Goal: Task Accomplishment & Management: Manage account settings

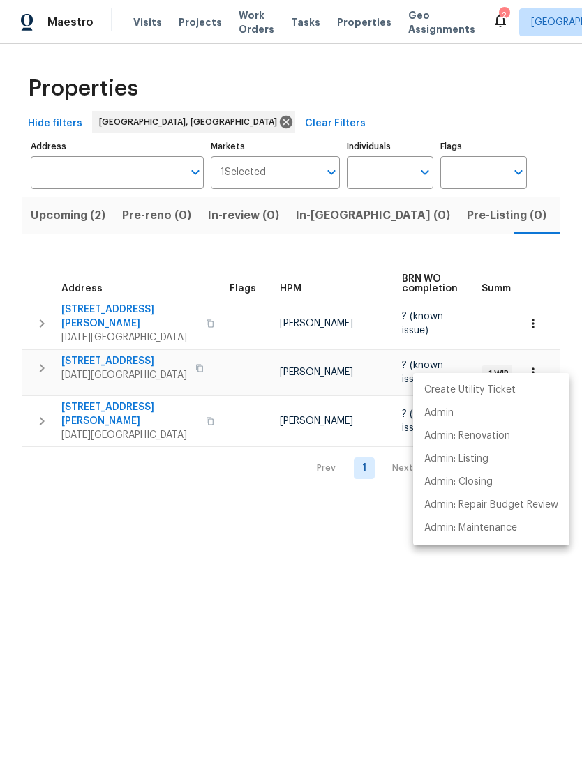
scroll to position [0, 23]
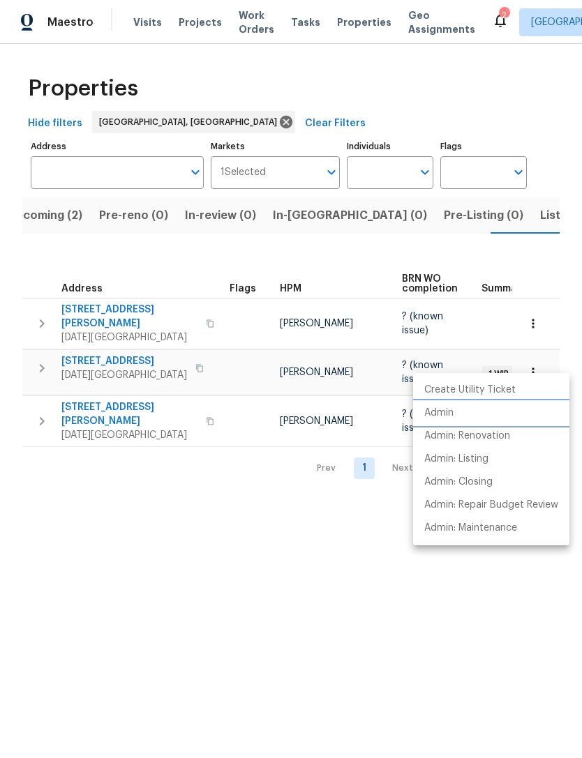
click at [437, 409] on p "Admin" at bounding box center [438, 413] width 29 height 15
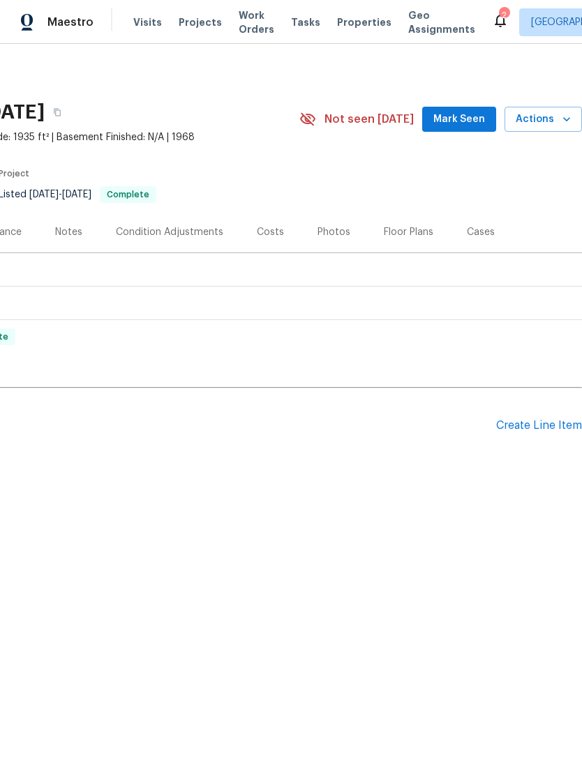
scroll to position [0, 206]
click at [557, 430] on div "Create Line Item" at bounding box center [539, 425] width 86 height 13
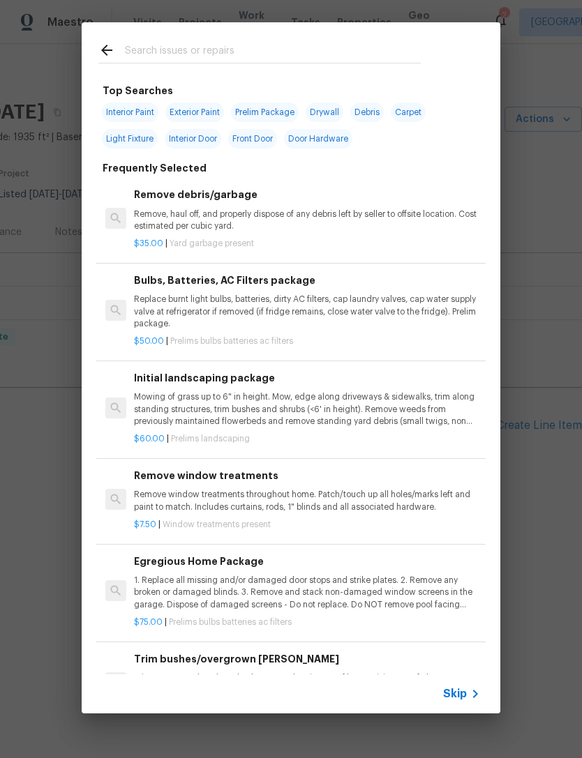
click at [225, 49] on input "text" at bounding box center [273, 52] width 296 height 21
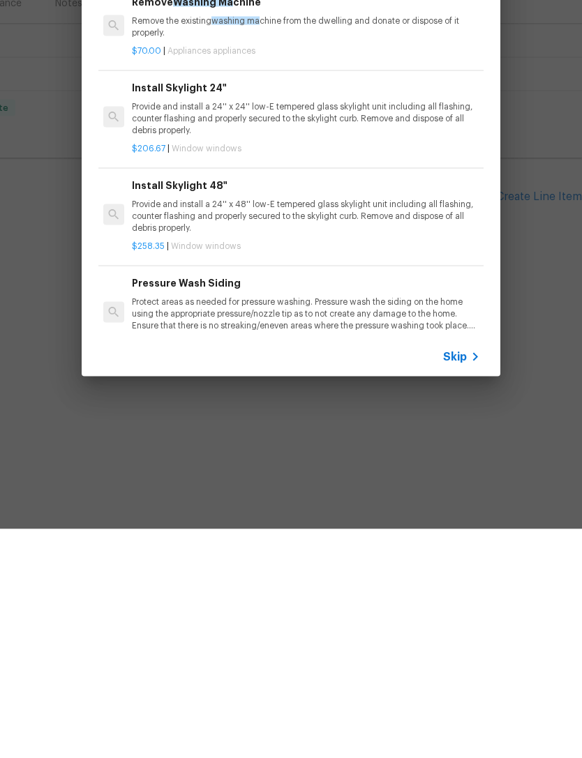
scroll to position [0, 2]
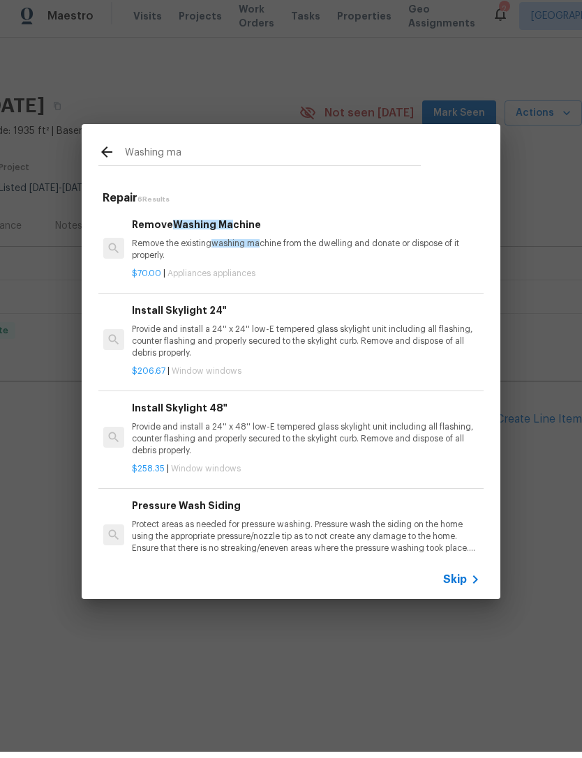
click at [294, 160] on input "Washing ma" at bounding box center [273, 160] width 296 height 21
type input "W"
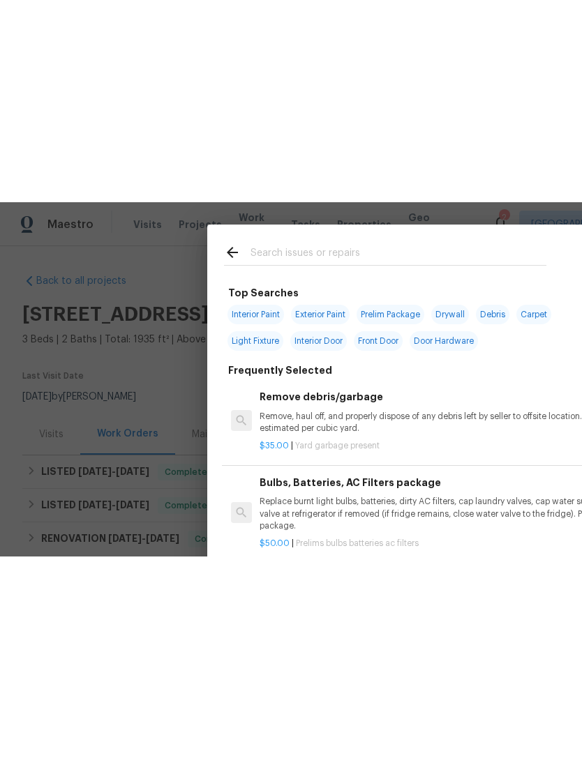
scroll to position [0, 0]
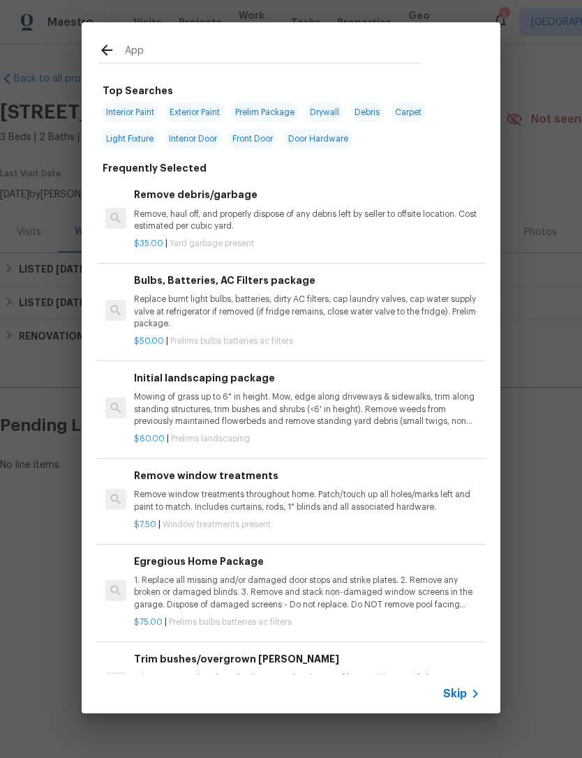
type input "Appl"
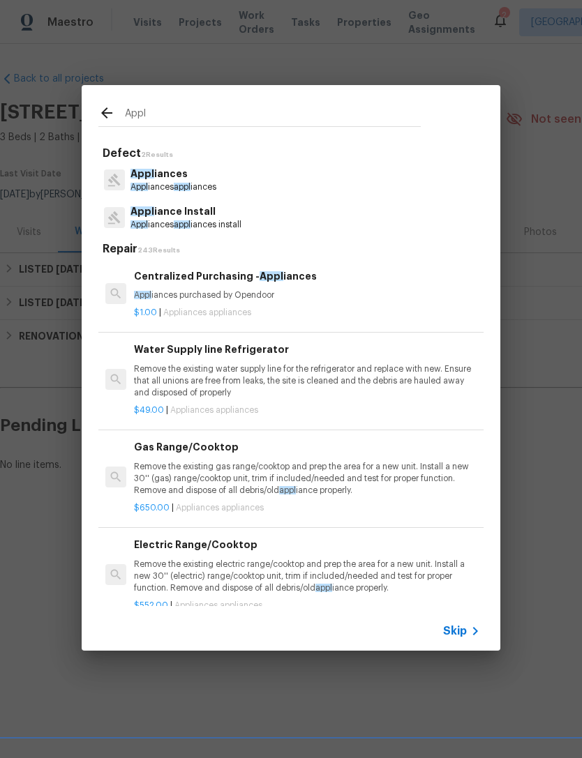
click at [205, 186] on p "Appl iances appl iances" at bounding box center [173, 187] width 86 height 12
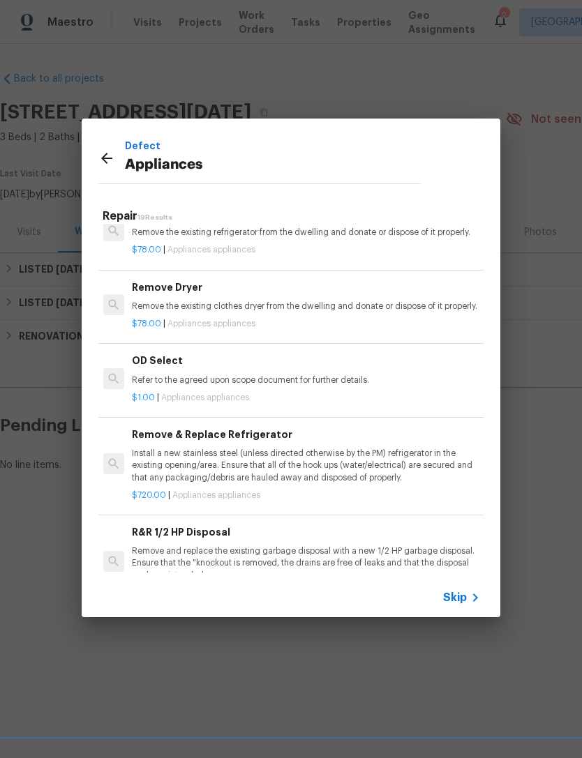
scroll to position [1109, 2]
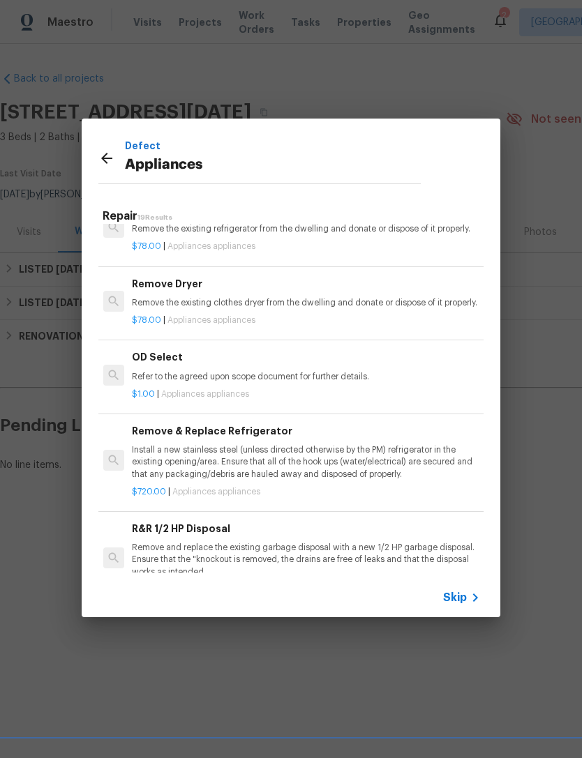
click at [382, 301] on p "Remove the existing clothes dryer from the dwelling and donate or dispose of it…" at bounding box center [305, 303] width 346 height 12
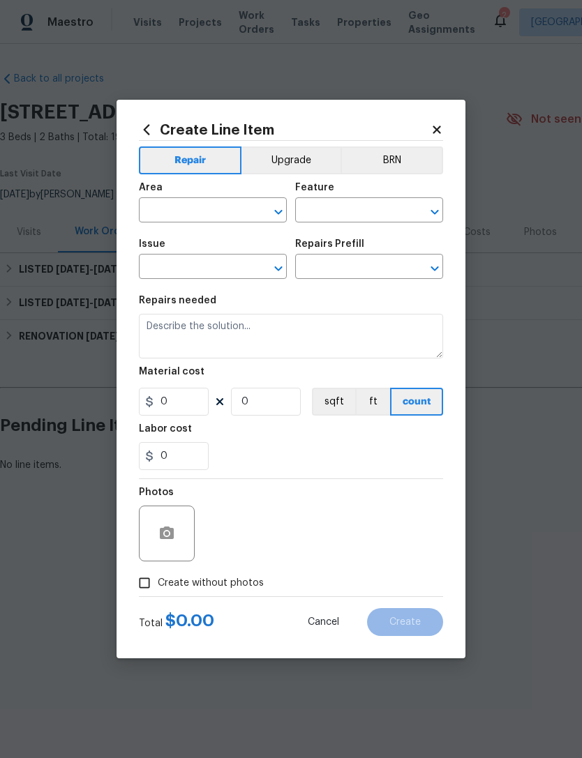
type input "Appliances"
type input "Remove Dryer $78.00"
type textarea "Remove the existing clothes dryer from the dwelling and donate or dispose of it…"
type input "78"
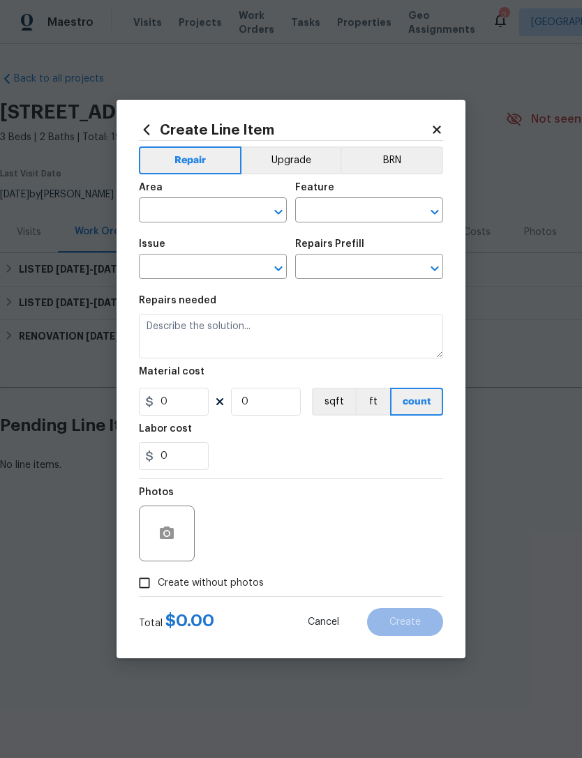
type input "1"
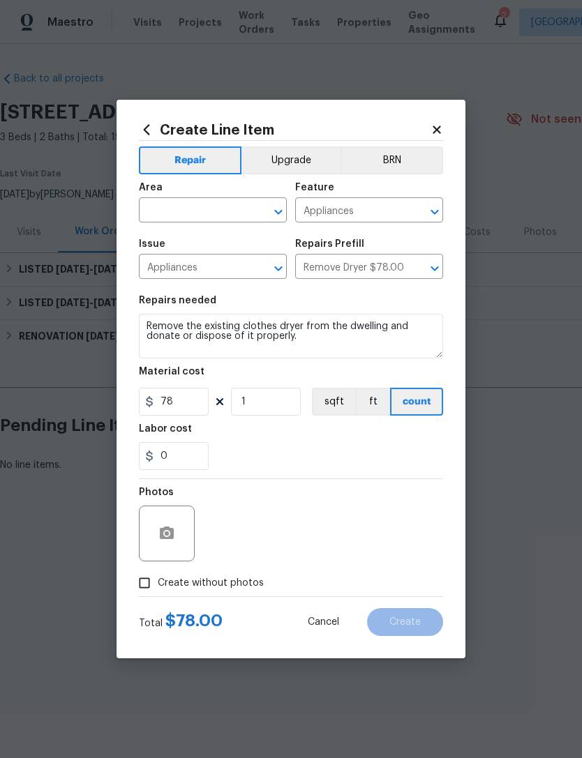
click at [198, 208] on input "text" at bounding box center [193, 212] width 109 height 22
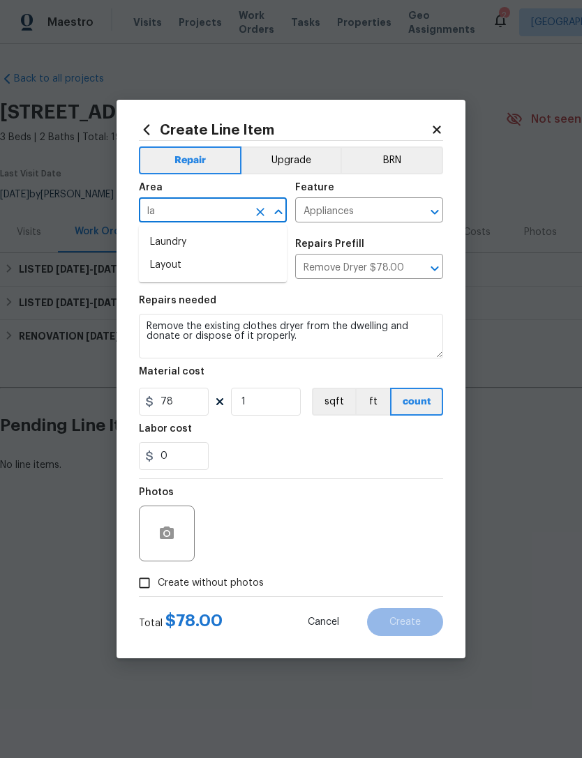
click at [240, 243] on li "Laundry" at bounding box center [213, 242] width 148 height 23
type input "Laundry"
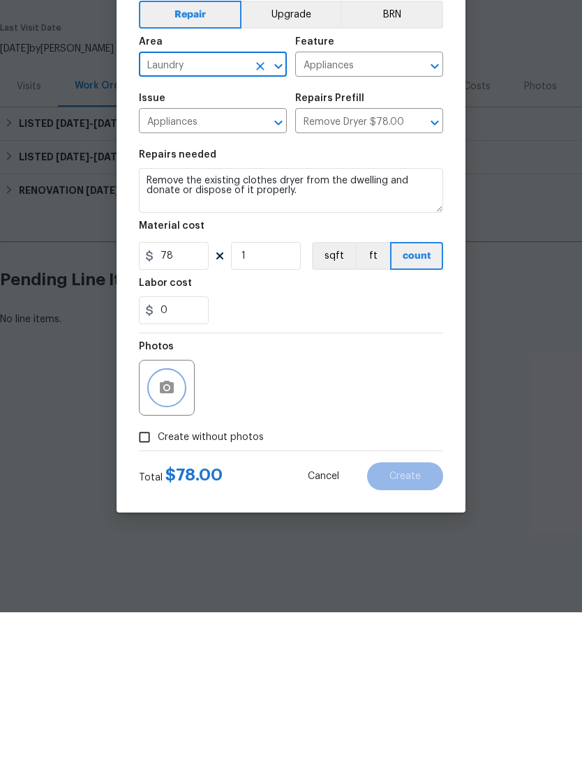
click at [179, 517] on button "button" at bounding box center [166, 533] width 33 height 33
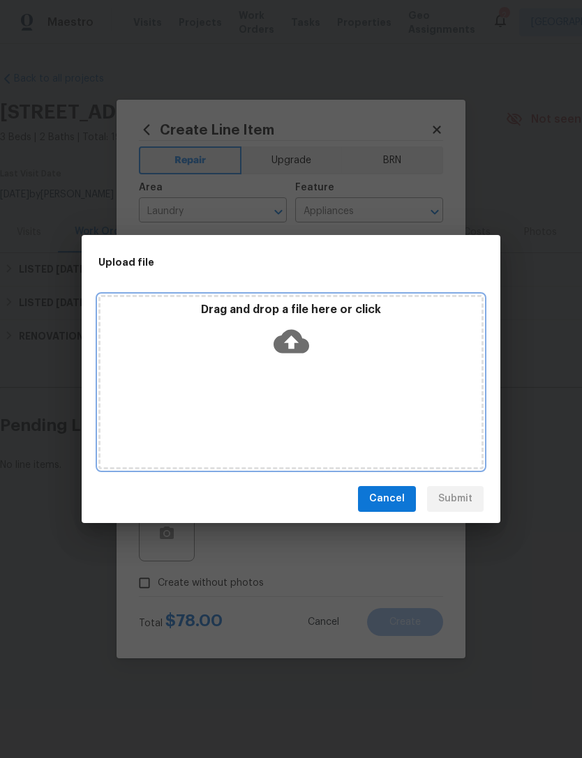
click at [297, 344] on icon at bounding box center [291, 341] width 36 height 24
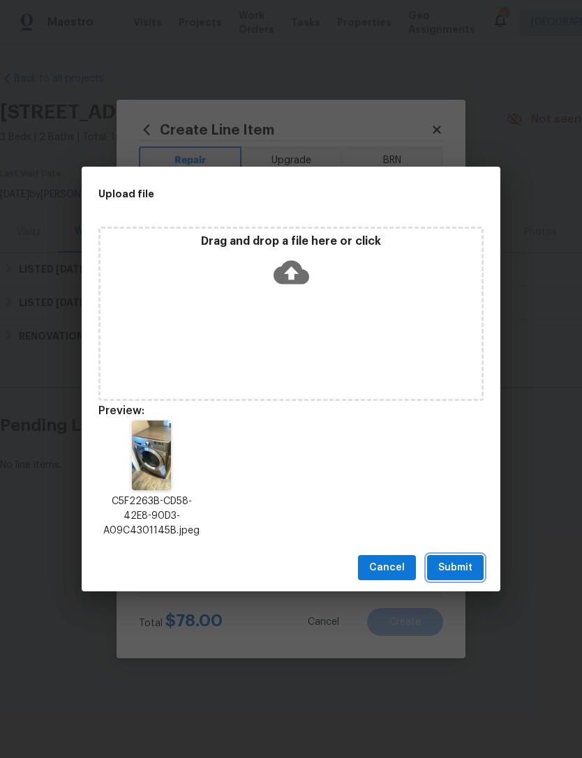
click at [466, 577] on button "Submit" at bounding box center [455, 568] width 56 height 26
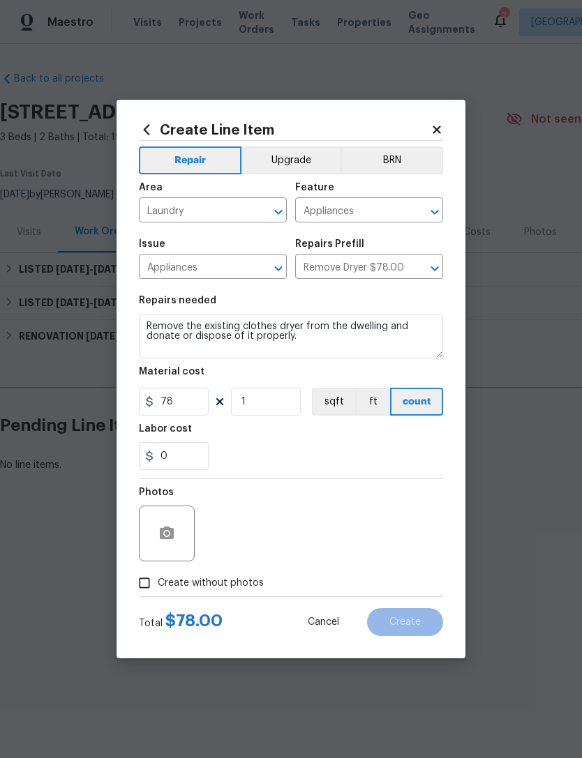
click at [298, 531] on div "Photos" at bounding box center [291, 524] width 304 height 91
click at [183, 530] on button "button" at bounding box center [166, 533] width 33 height 33
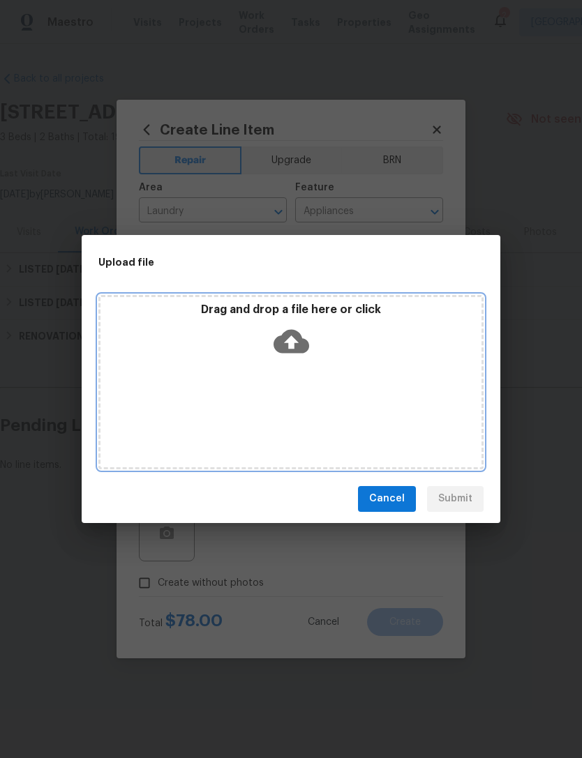
click at [292, 342] on icon at bounding box center [291, 342] width 36 height 36
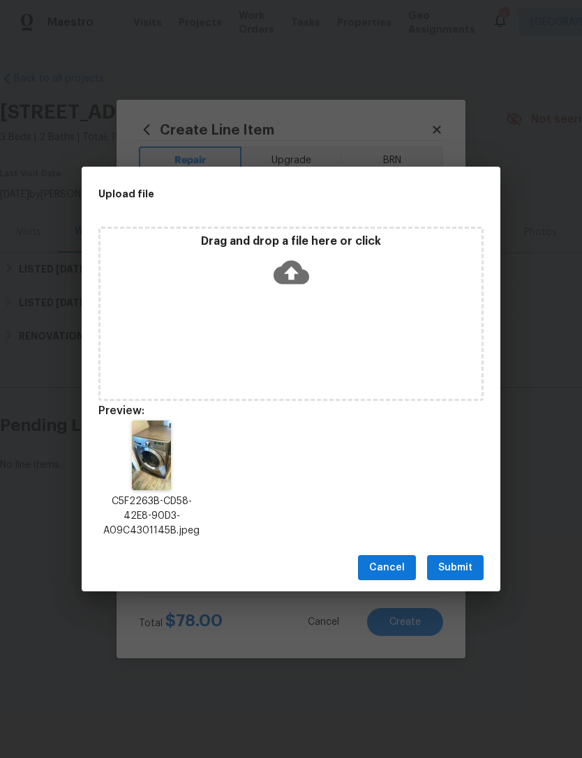
click at [465, 560] on span "Submit" at bounding box center [455, 567] width 34 height 17
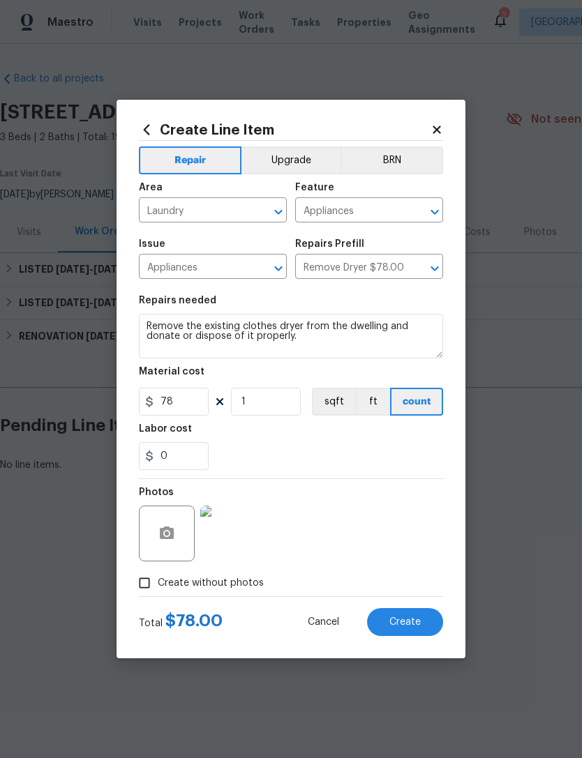
click at [416, 624] on span "Create" at bounding box center [404, 622] width 31 height 10
type input "0"
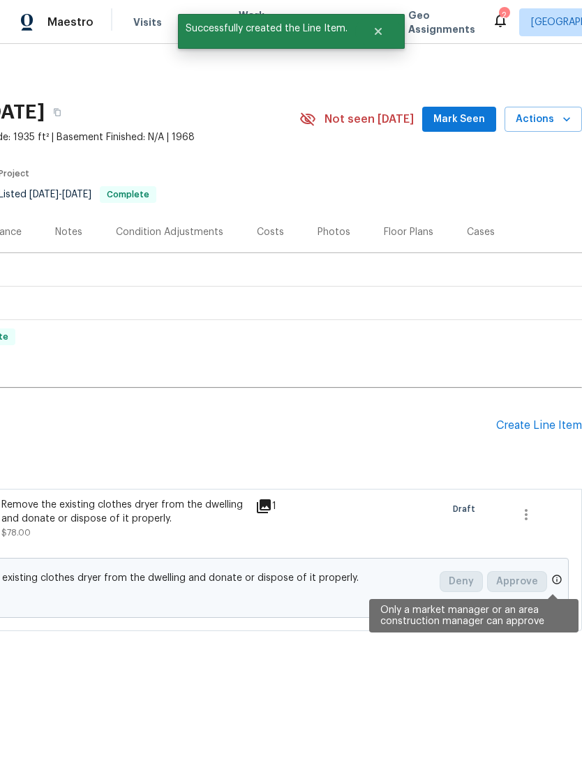
scroll to position [0, 206]
click at [547, 426] on div "Create Line Item" at bounding box center [539, 425] width 86 height 13
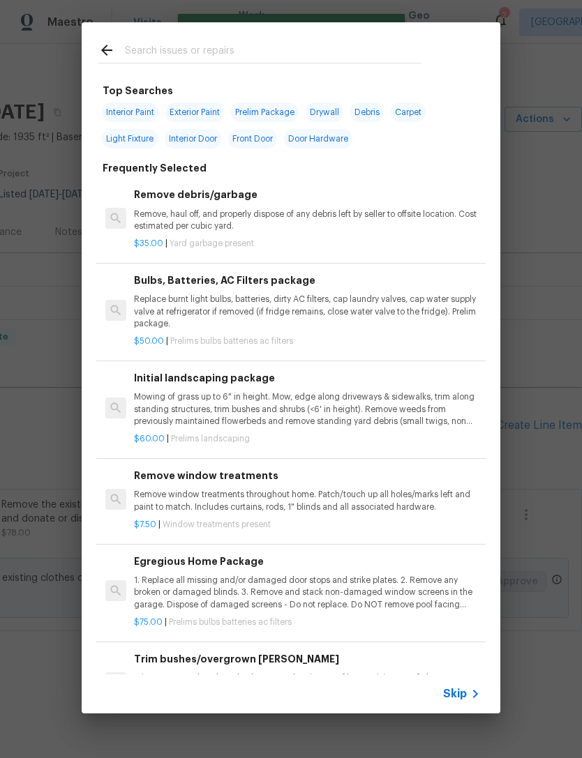
click at [186, 43] on input "text" at bounding box center [273, 52] width 296 height 21
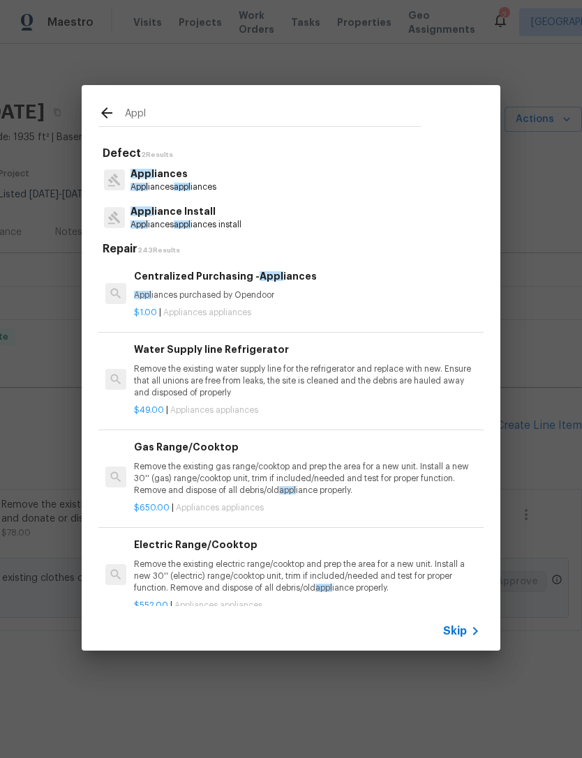
type input "Appl"
click at [246, 176] on div "Appl iances Appl iances appl iances" at bounding box center [290, 180] width 385 height 38
click at [246, 175] on div "Appl iances Appl iances appl iances" at bounding box center [290, 180] width 385 height 38
click at [160, 178] on p "Appl iances" at bounding box center [173, 174] width 86 height 15
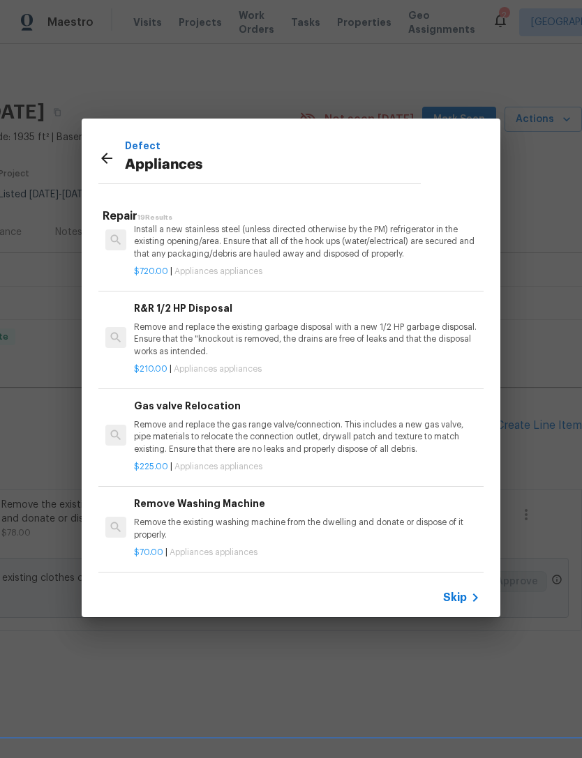
scroll to position [1329, 0]
click at [352, 522] on p "Remove the existing washing machine from the dwelling and donate or dispose of …" at bounding box center [307, 529] width 346 height 24
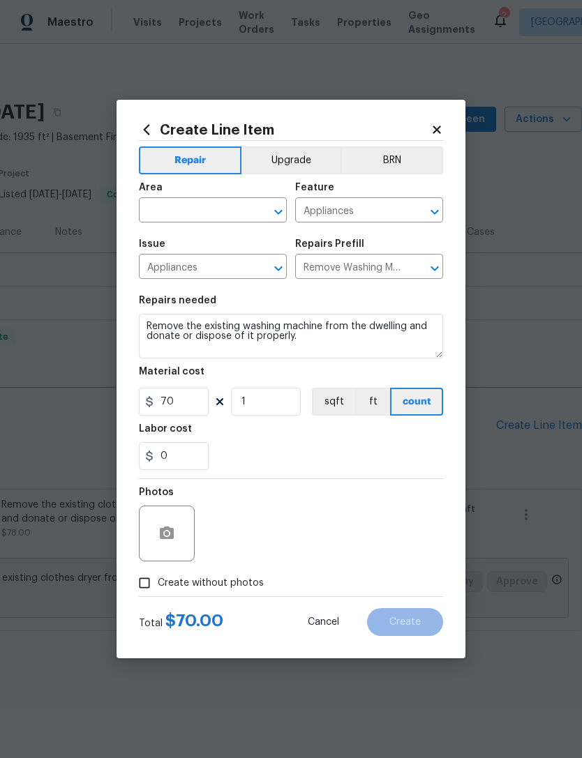
click at [206, 212] on input "text" at bounding box center [193, 212] width 109 height 22
type input "[PERSON_NAME]"
click at [374, 461] on div "0" at bounding box center [291, 456] width 304 height 28
click at [374, 460] on div "0" at bounding box center [291, 456] width 304 height 28
click at [192, 206] on input "text" at bounding box center [193, 212] width 109 height 22
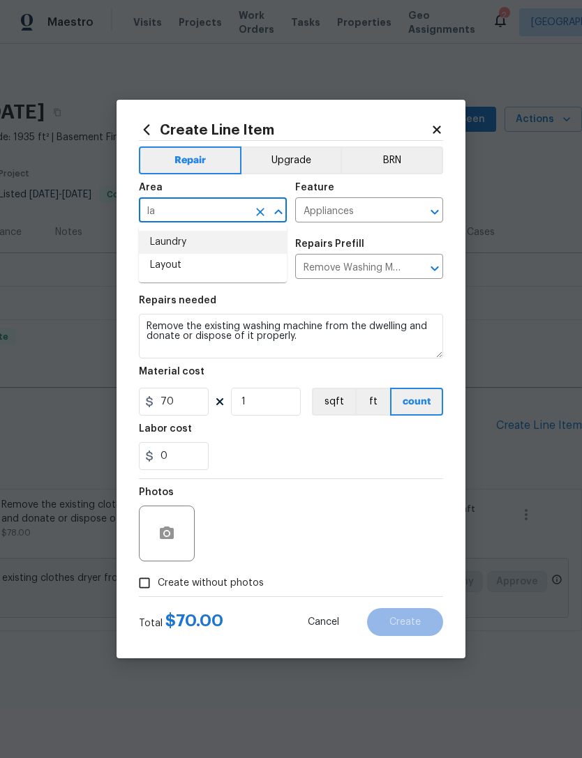
click at [232, 245] on li "Laundry" at bounding box center [213, 242] width 148 height 23
type input "Laundry"
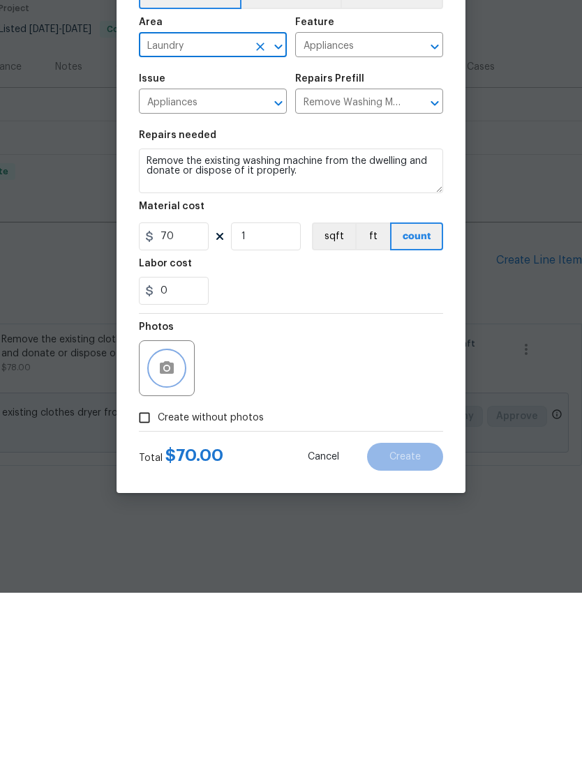
click at [172, 526] on icon "button" at bounding box center [167, 532] width 14 height 13
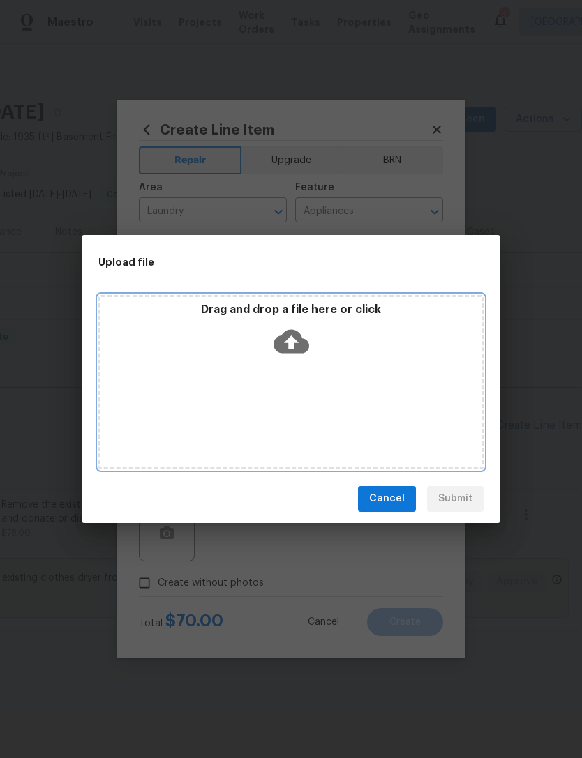
click at [294, 342] on icon at bounding box center [291, 342] width 36 height 36
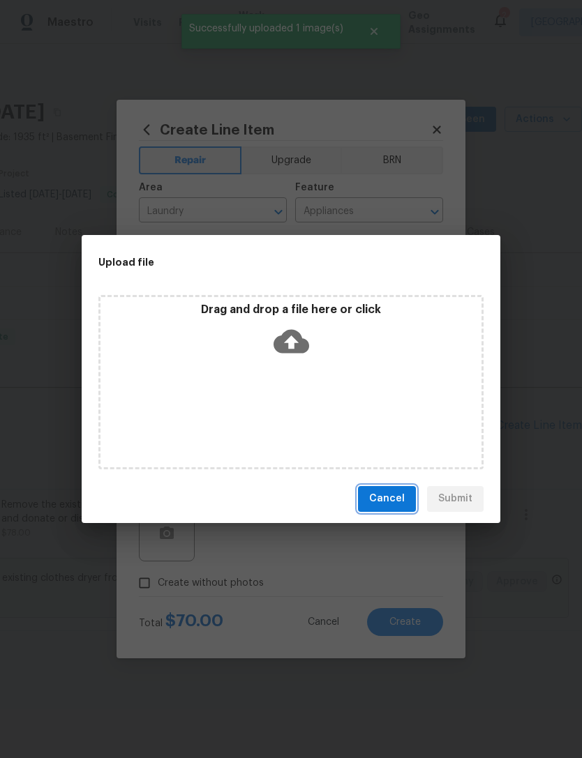
click at [390, 508] on button "Cancel" at bounding box center [387, 499] width 58 height 26
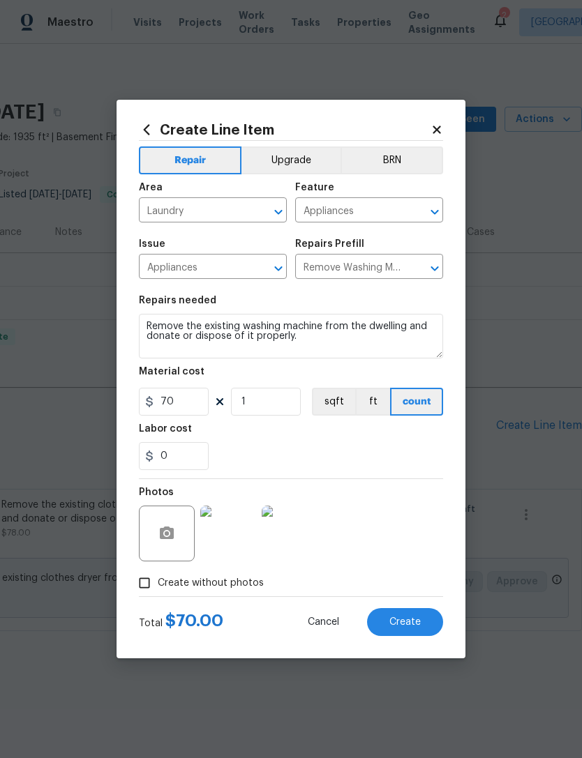
click at [423, 622] on button "Create" at bounding box center [405, 622] width 76 height 28
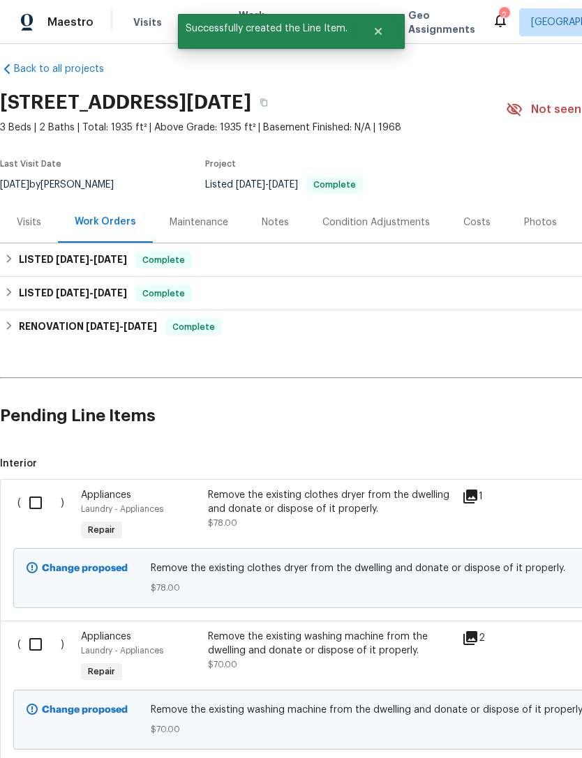
scroll to position [11, 0]
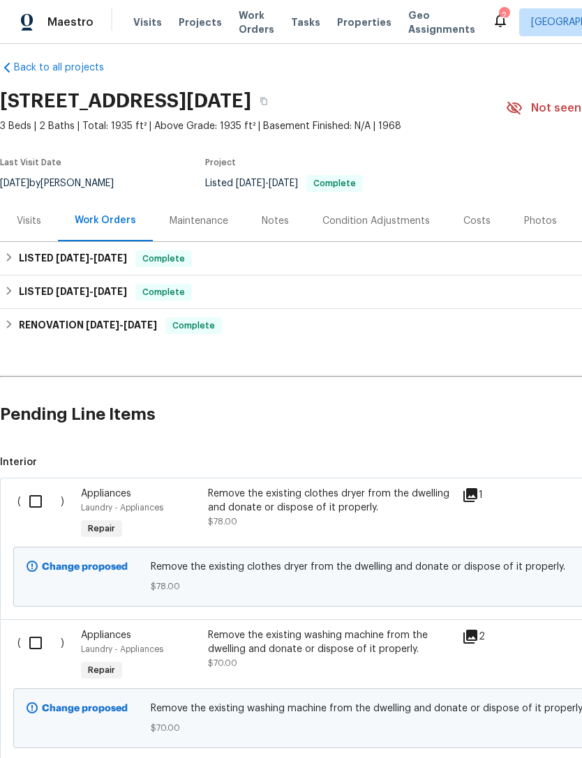
click at [48, 504] on input "checkbox" at bounding box center [41, 501] width 40 height 29
checkbox input "true"
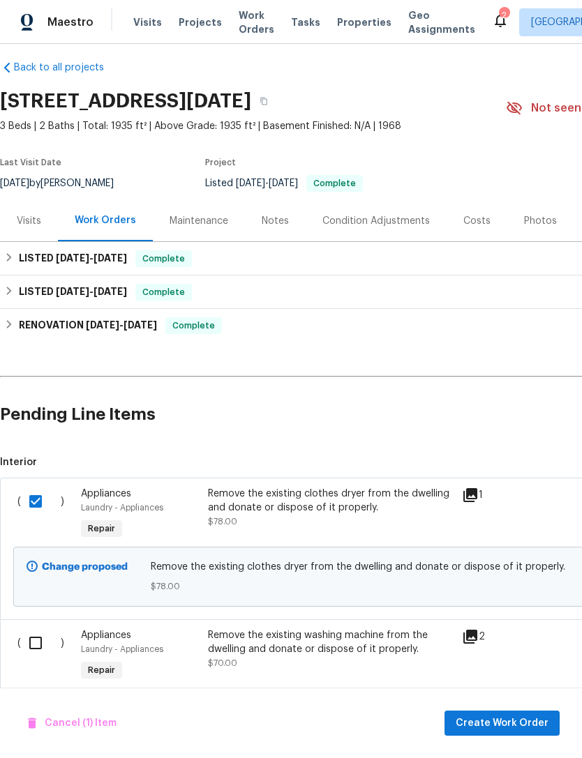
click at [45, 651] on input "checkbox" at bounding box center [41, 642] width 40 height 29
checkbox input "true"
click at [536, 720] on span "Create Work Order" at bounding box center [501, 723] width 93 height 17
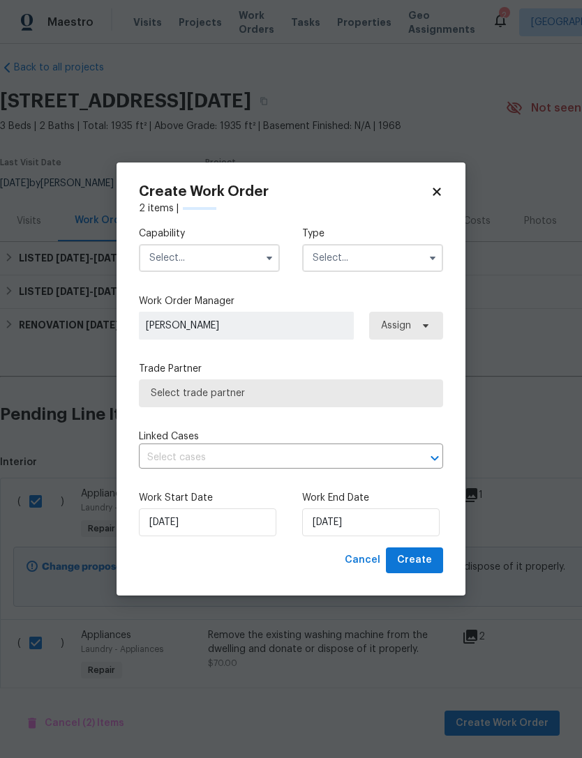
checkbox input "false"
click at [214, 252] on input "text" at bounding box center [209, 258] width 141 height 28
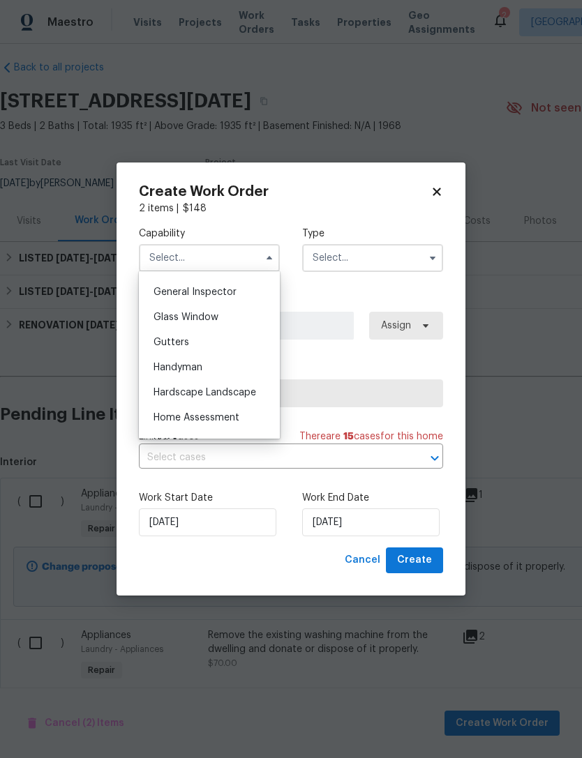
scroll to position [612, 0]
click at [234, 342] on span "General Contractor" at bounding box center [198, 343] width 90 height 10
type input "General Contractor"
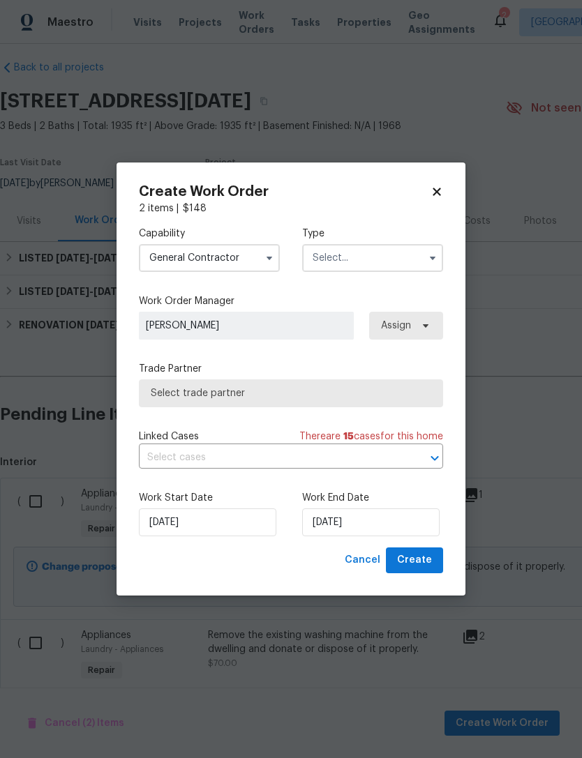
click at [401, 258] on input "text" at bounding box center [372, 258] width 141 height 28
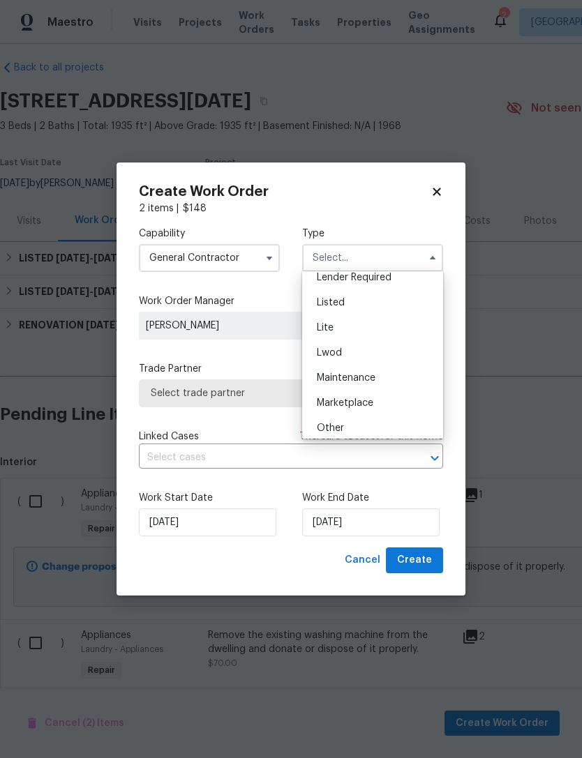
scroll to position [135, 0]
click at [384, 307] on div "Listed" at bounding box center [372, 303] width 134 height 25
type input "Listed"
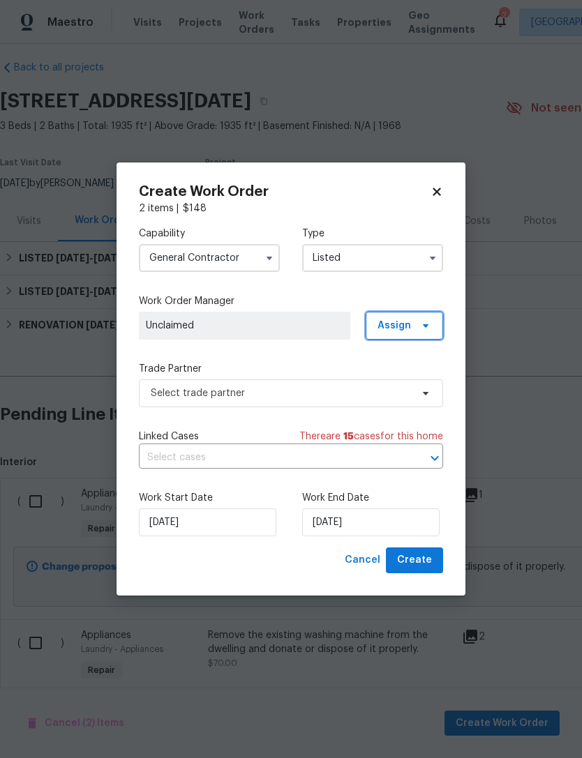
click at [411, 322] on span "Assign" at bounding box center [403, 326] width 77 height 28
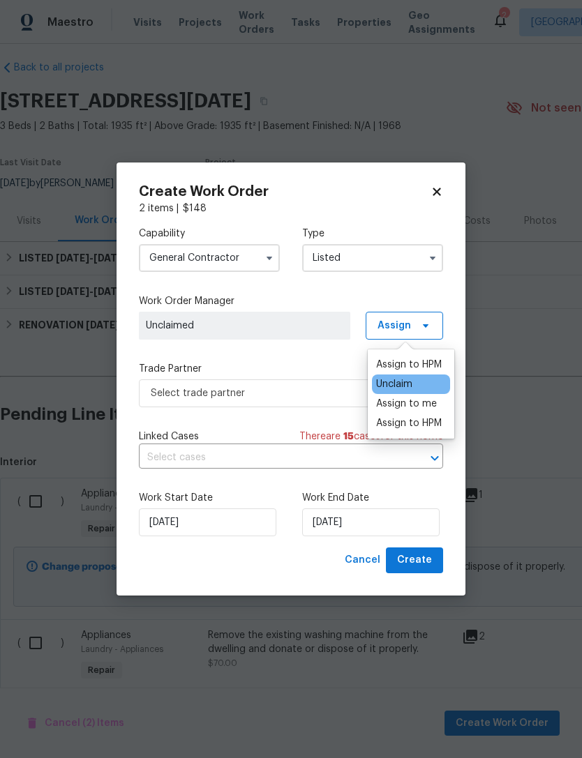
click at [428, 397] on div "Assign to me" at bounding box center [406, 404] width 61 height 14
click at [411, 386] on div "Unclaim" at bounding box center [394, 384] width 36 height 14
click at [426, 402] on div "Assign to me" at bounding box center [406, 404] width 61 height 14
click at [419, 408] on div "Assign to me" at bounding box center [406, 404] width 61 height 14
click at [307, 362] on label "Trade Partner" at bounding box center [291, 369] width 304 height 14
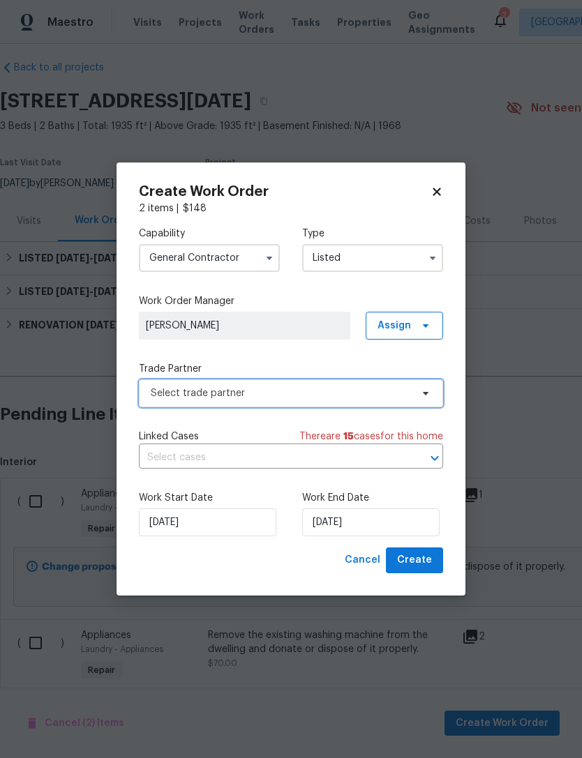
click at [424, 395] on icon at bounding box center [425, 393] width 11 height 11
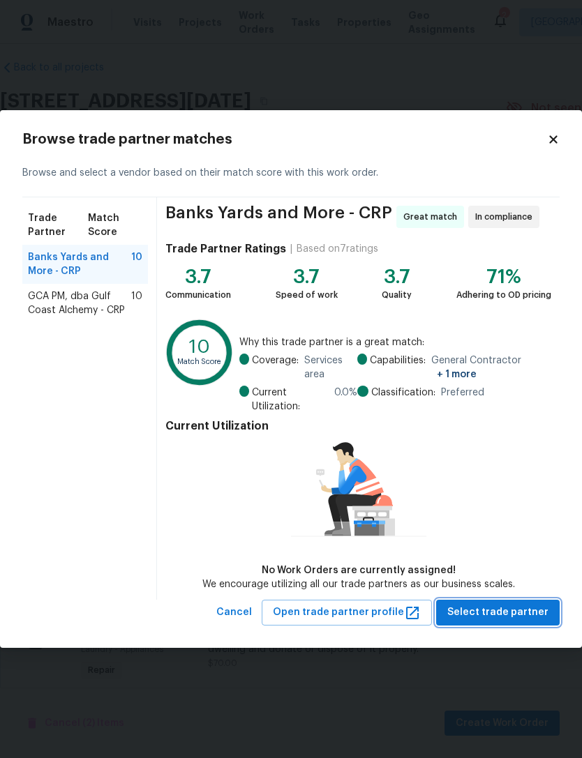
click at [541, 609] on span "Select trade partner" at bounding box center [497, 612] width 101 height 17
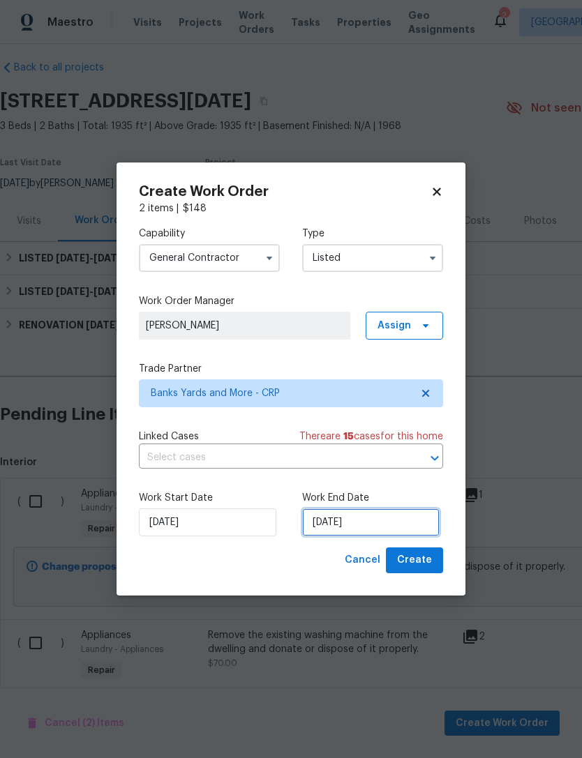
click at [380, 523] on input "[DATE]" at bounding box center [370, 522] width 137 height 28
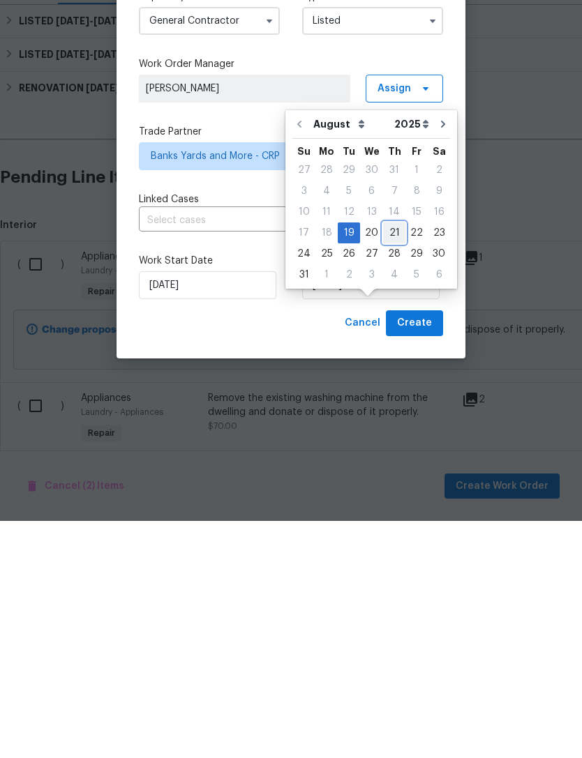
click at [390, 460] on div "21" at bounding box center [394, 470] width 22 height 20
type input "[DATE]"
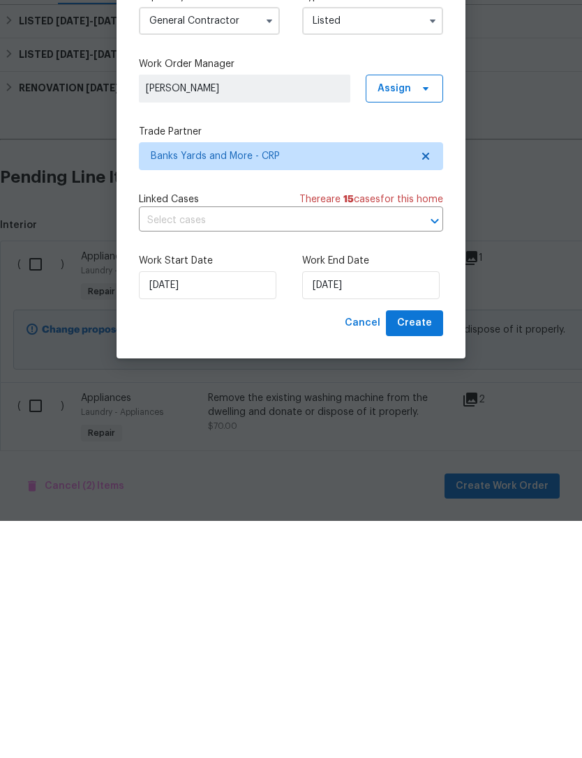
scroll to position [45, 0]
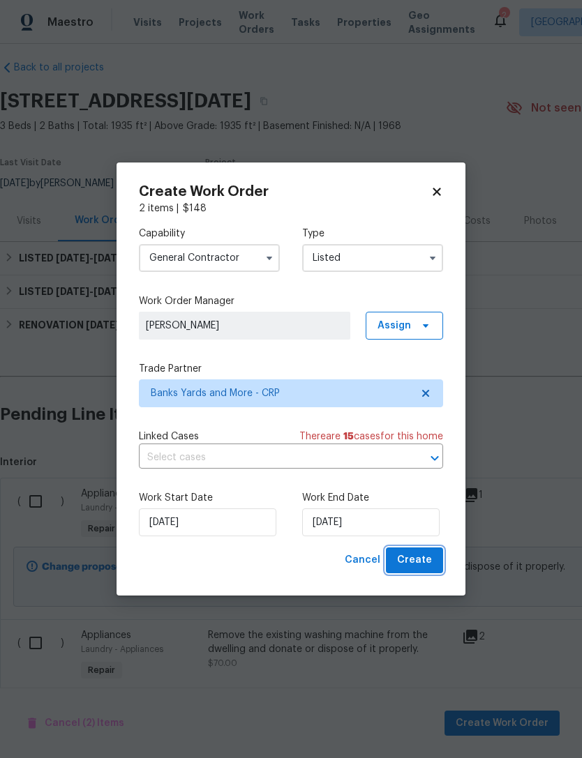
click at [423, 568] on span "Create" at bounding box center [414, 560] width 35 height 17
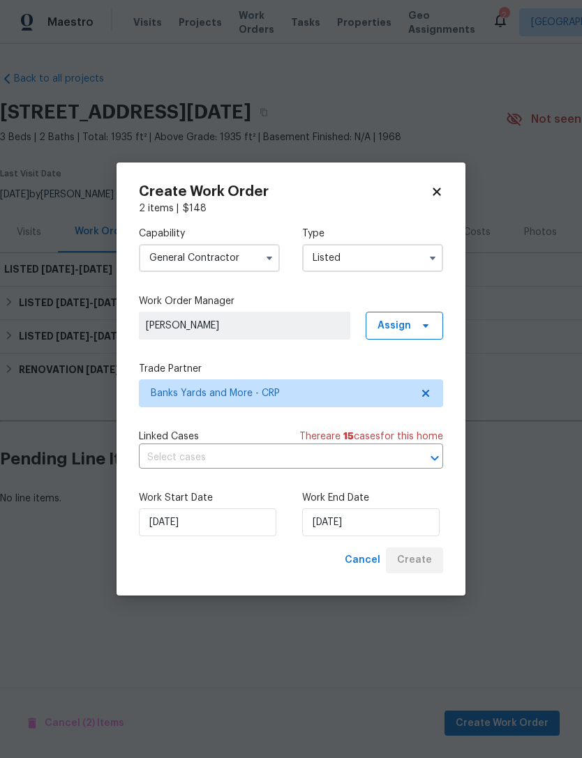
scroll to position [0, 0]
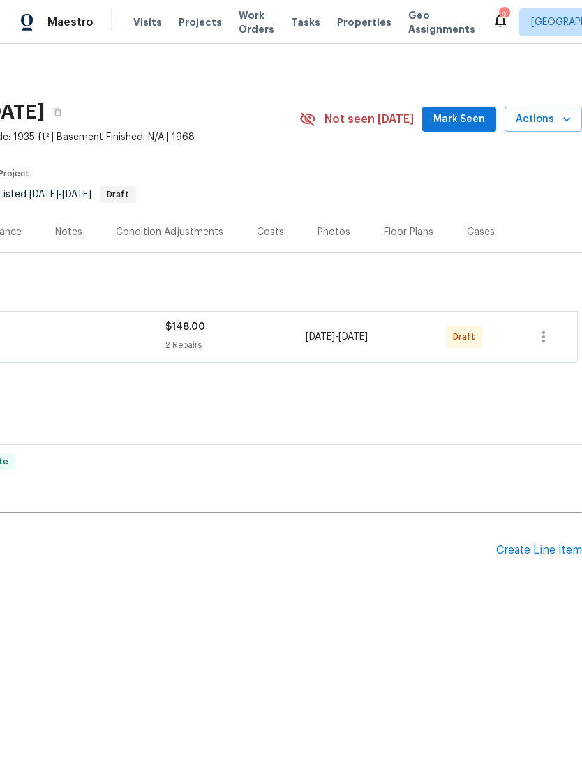
scroll to position [0, 206]
click at [552, 333] on button "button" at bounding box center [542, 336] width 33 height 33
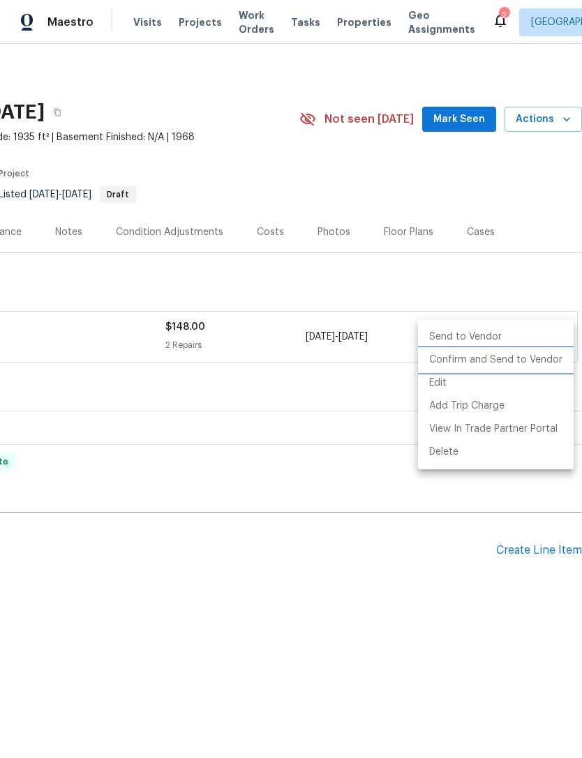
click at [531, 361] on li "Confirm and Send to Vendor" at bounding box center [496, 360] width 156 height 23
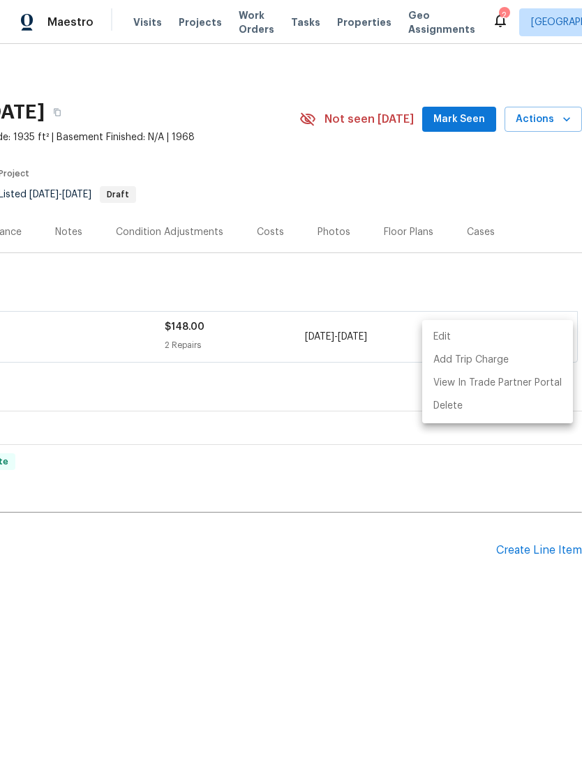
click at [344, 538] on div at bounding box center [291, 379] width 582 height 758
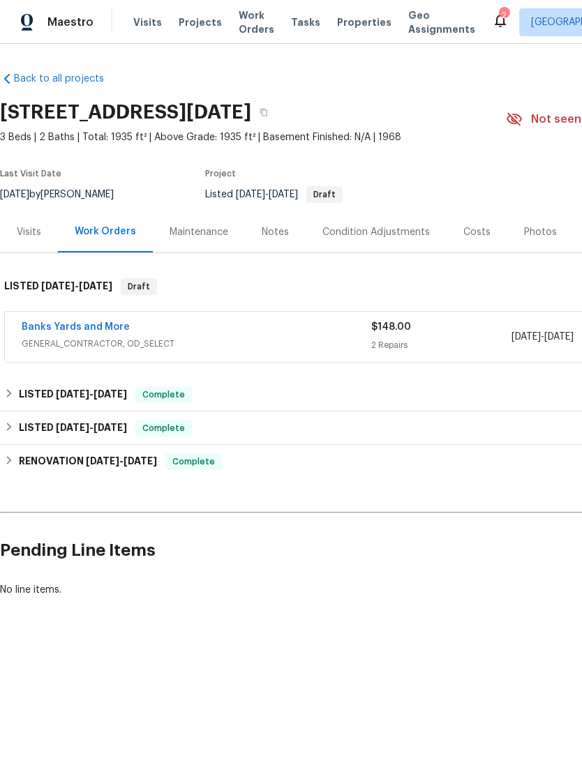
scroll to position [0, 0]
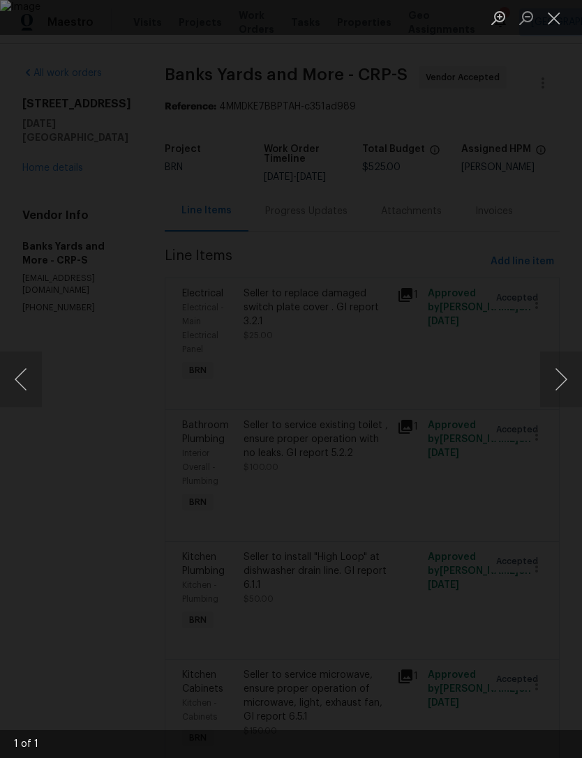
click at [559, 18] on button "Close lightbox" at bounding box center [554, 18] width 28 height 24
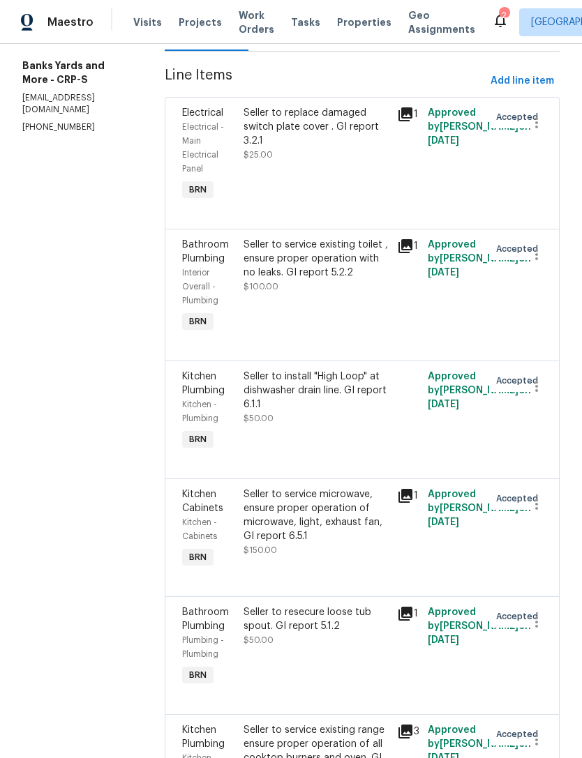
scroll to position [230, 0]
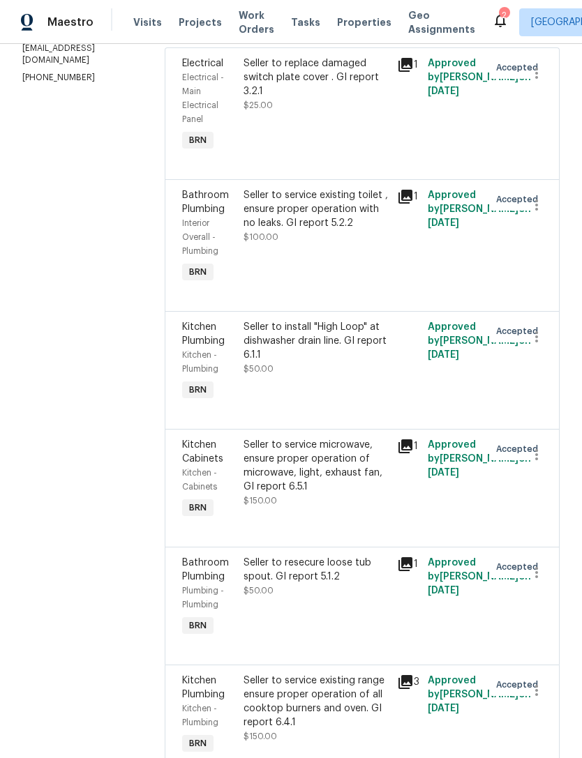
click at [409, 192] on icon at bounding box center [405, 197] width 14 height 14
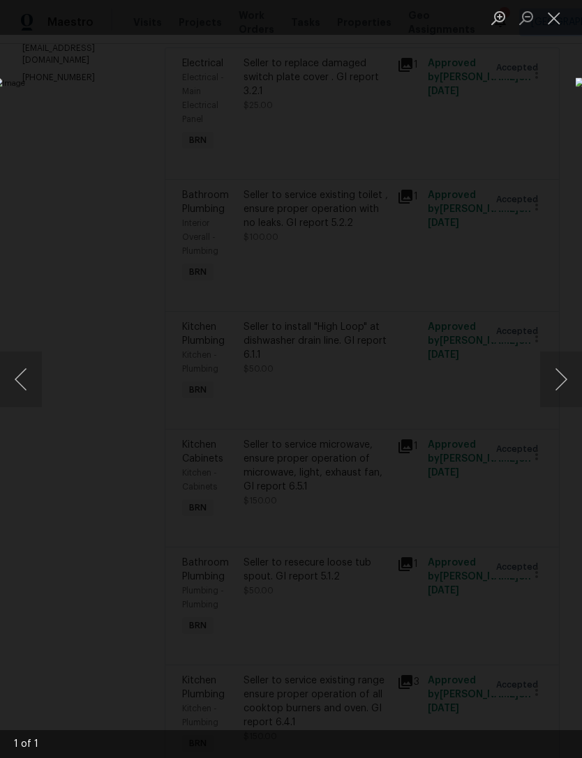
click at [549, 26] on button "Close lightbox" at bounding box center [554, 18] width 28 height 24
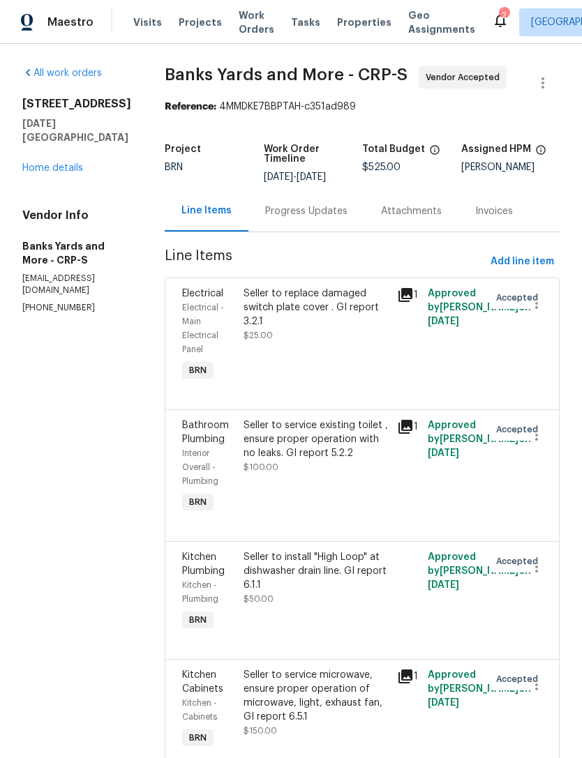
scroll to position [0, 0]
click at [52, 181] on div "All work orders 2105 Aquila St Corpus Christi, TX 78414 Home details Vendor Inf…" at bounding box center [76, 190] width 109 height 248
click at [51, 181] on div "All work orders 2105 Aquila St Corpus Christi, TX 78414 Home details Vendor Inf…" at bounding box center [76, 190] width 109 height 248
click at [64, 166] on link "Home details" at bounding box center [52, 168] width 61 height 10
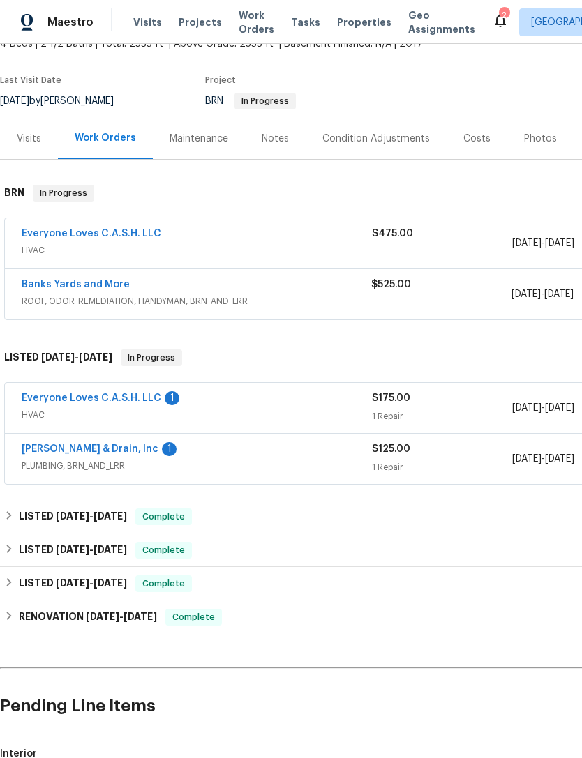
scroll to position [93, 0]
click at [101, 452] on link "Owen Plumbing & Drain, Inc" at bounding box center [90, 449] width 137 height 10
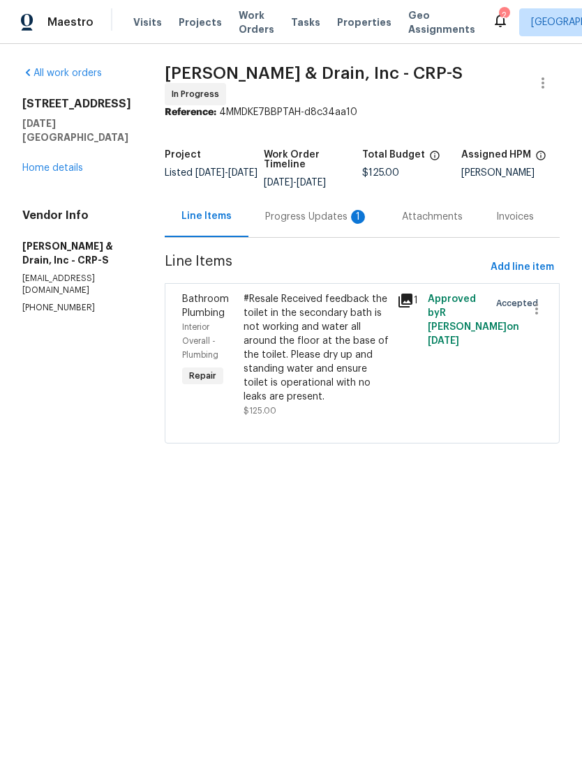
click at [305, 211] on div "Progress Updates 1" at bounding box center [316, 217] width 103 height 14
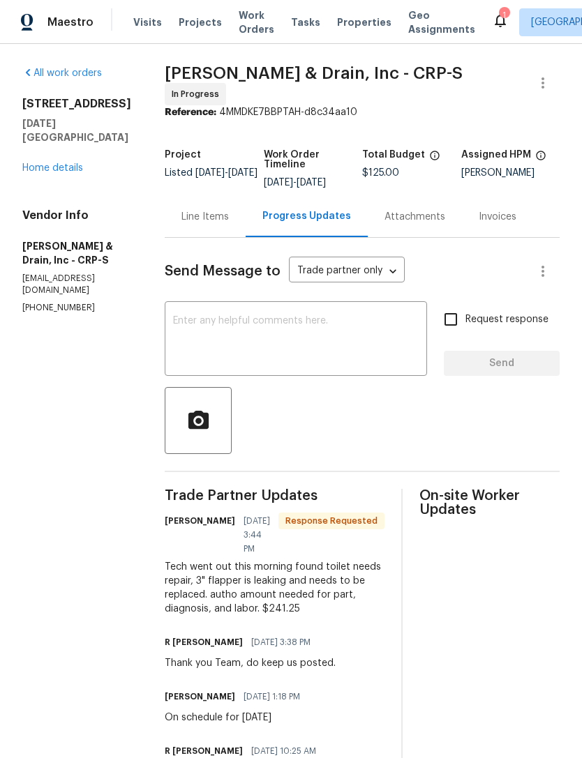
click at [54, 169] on link "Home details" at bounding box center [52, 168] width 61 height 10
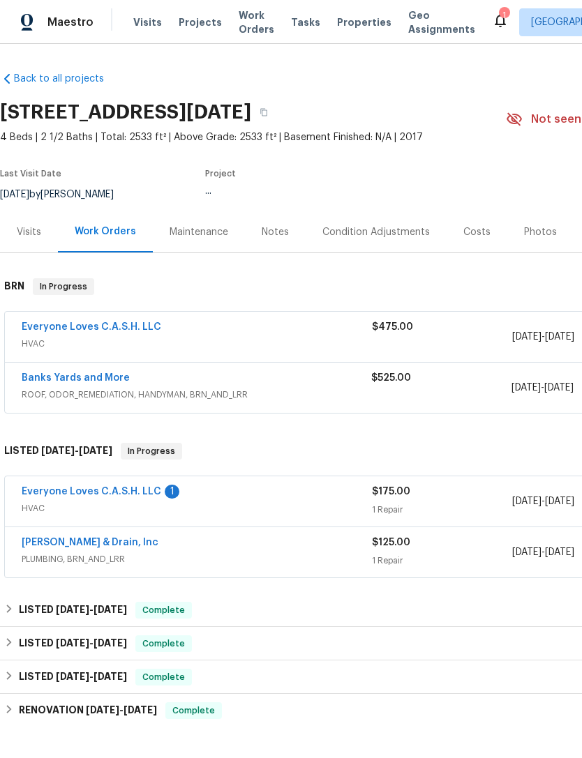
click at [135, 547] on link "Owen Plumbing & Drain, Inc" at bounding box center [90, 543] width 137 height 10
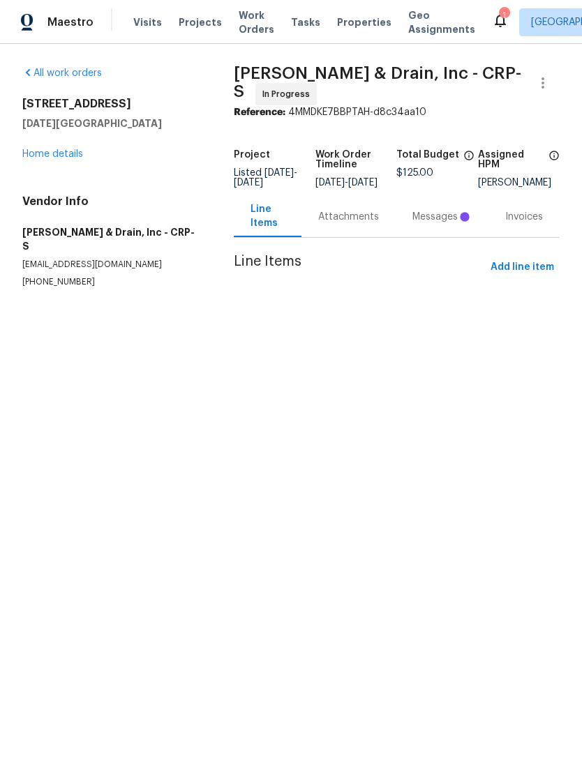
click at [448, 224] on div "Messages" at bounding box center [441, 217] width 59 height 14
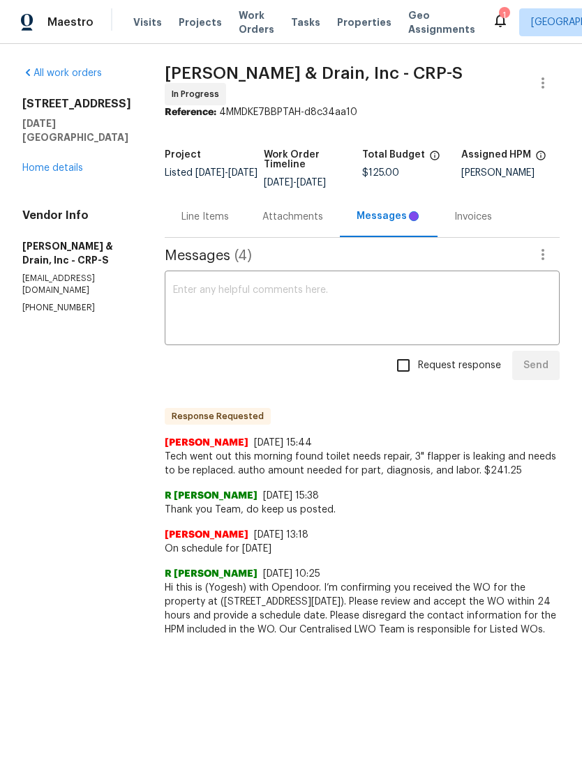
click at [225, 216] on div "Line Items" at bounding box center [204, 217] width 47 height 14
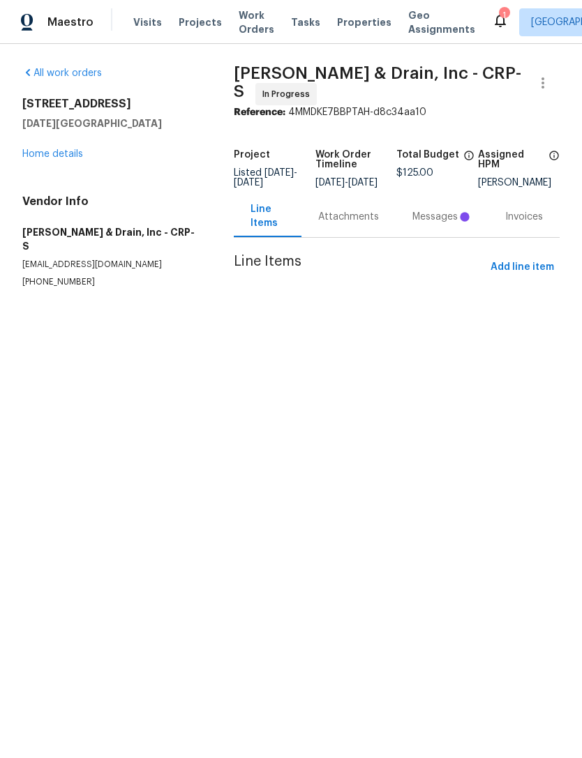
click at [401, 298] on section "Owen Plumbing & Drain, Inc - CRP-S In Progress Reference: 4MMDKE7BBPTAH-d8c34aa…" at bounding box center [397, 193] width 326 height 255
click at [384, 344] on html "Maestro Visits Projects Work Orders Tasks Properties Geo Assignments 1 Corpus C…" at bounding box center [291, 172] width 582 height 344
click at [62, 157] on link "Home details" at bounding box center [52, 154] width 61 height 10
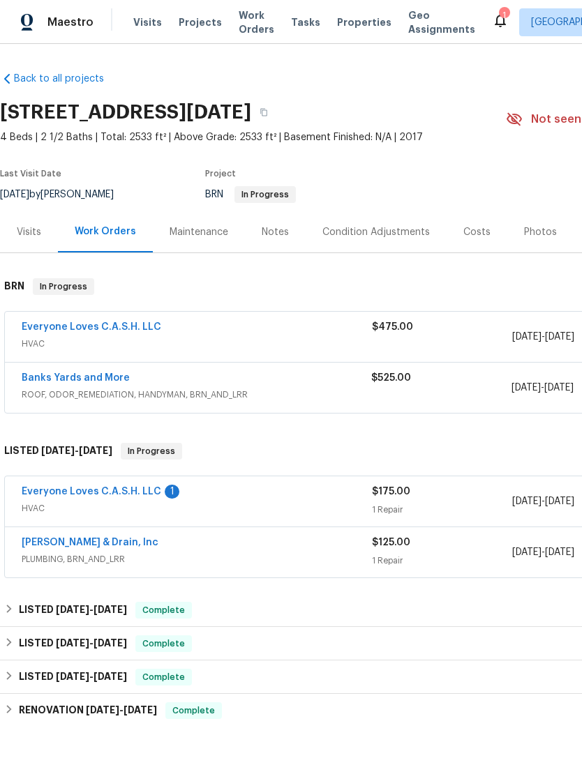
click at [141, 543] on link "Owen Plumbing & Drain, Inc" at bounding box center [90, 543] width 137 height 10
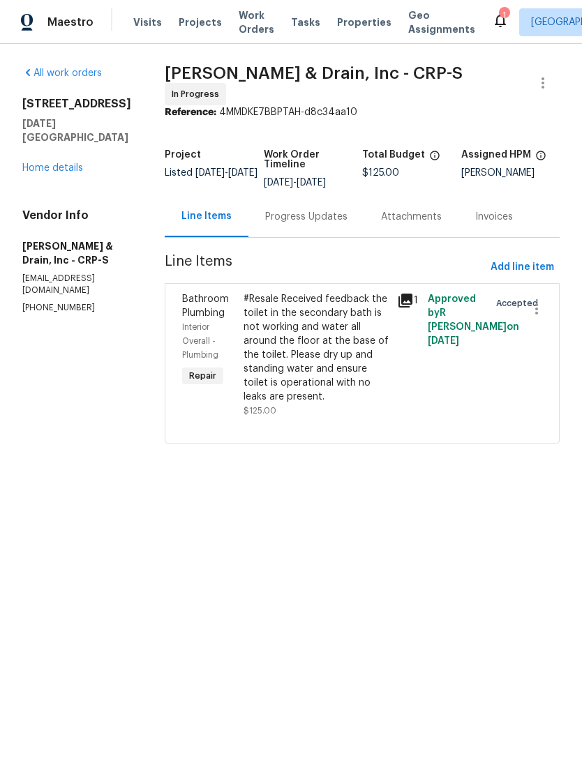
click at [65, 170] on link "Home details" at bounding box center [52, 168] width 61 height 10
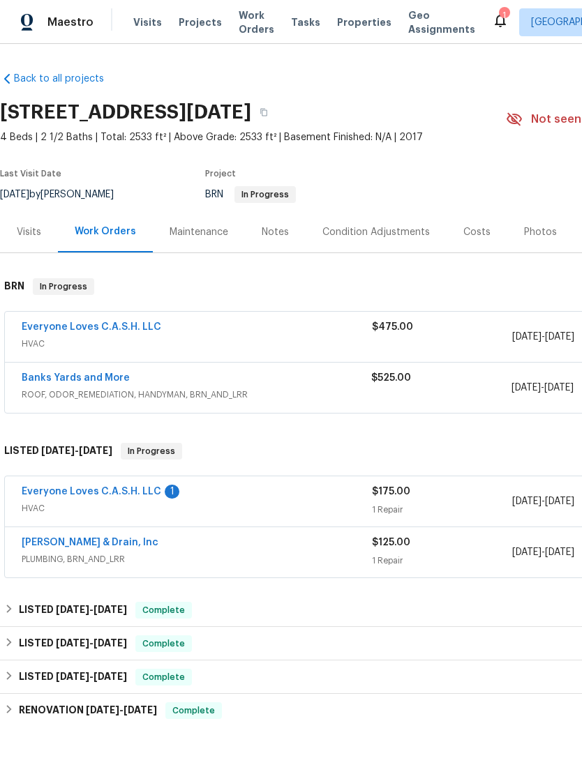
click at [123, 495] on link "Everyone Loves C.A.S.H. LLC" at bounding box center [91, 492] width 139 height 10
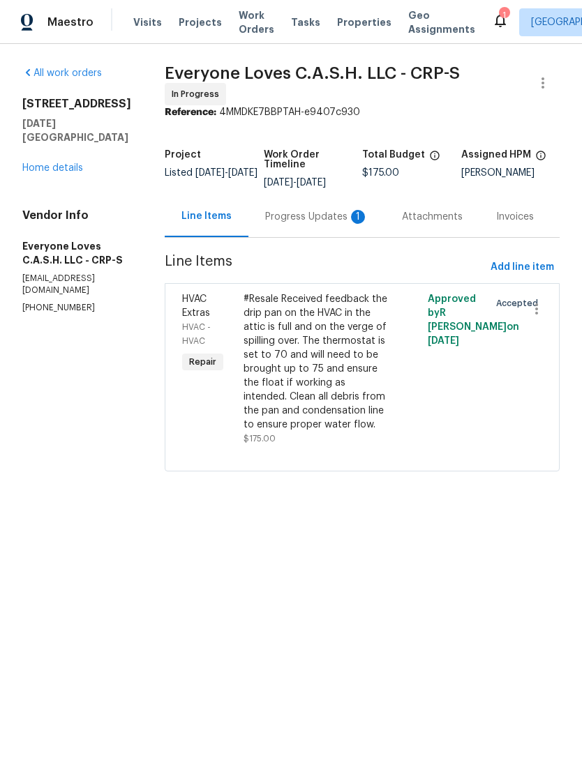
click at [318, 224] on div "Progress Updates 1" at bounding box center [316, 217] width 103 height 14
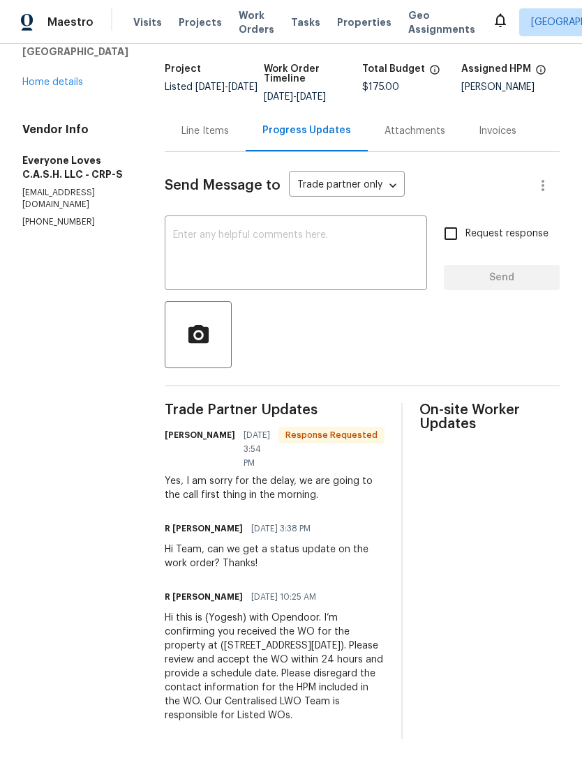
scroll to position [85, 0]
click at [217, 139] on div "Line Items" at bounding box center [204, 132] width 47 height 14
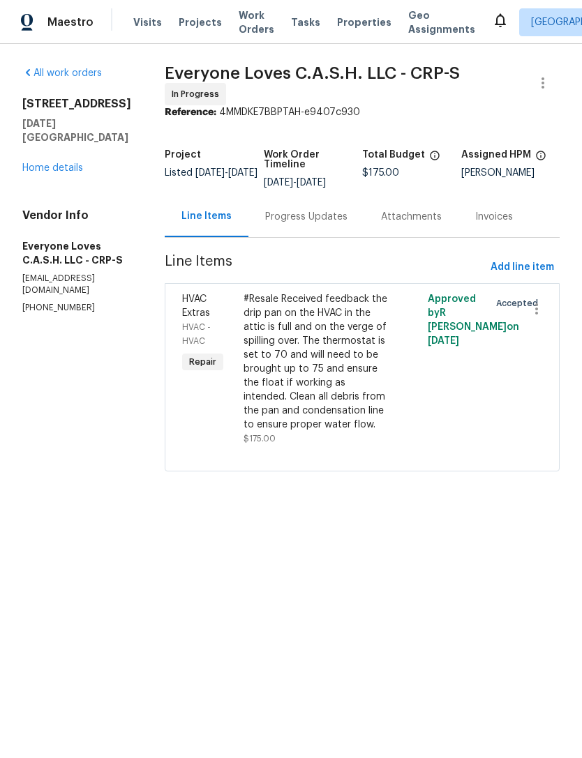
click at [50, 163] on link "Home details" at bounding box center [52, 168] width 61 height 10
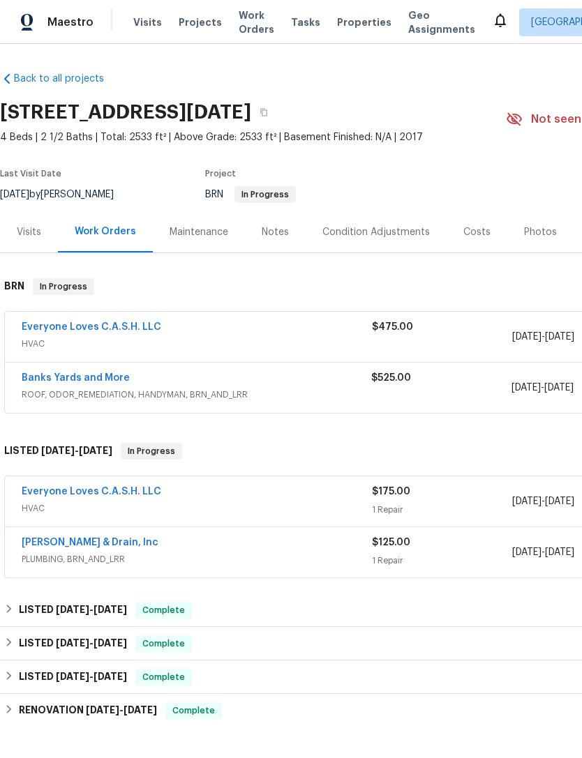
click at [63, 331] on link "Everyone Loves C.A.S.H. LLC" at bounding box center [91, 327] width 139 height 10
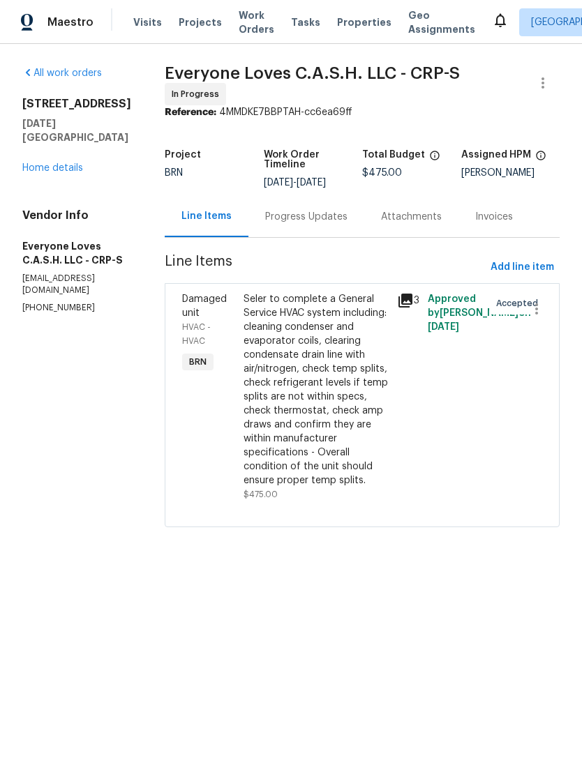
click at [29, 163] on link "Home details" at bounding box center [52, 168] width 61 height 10
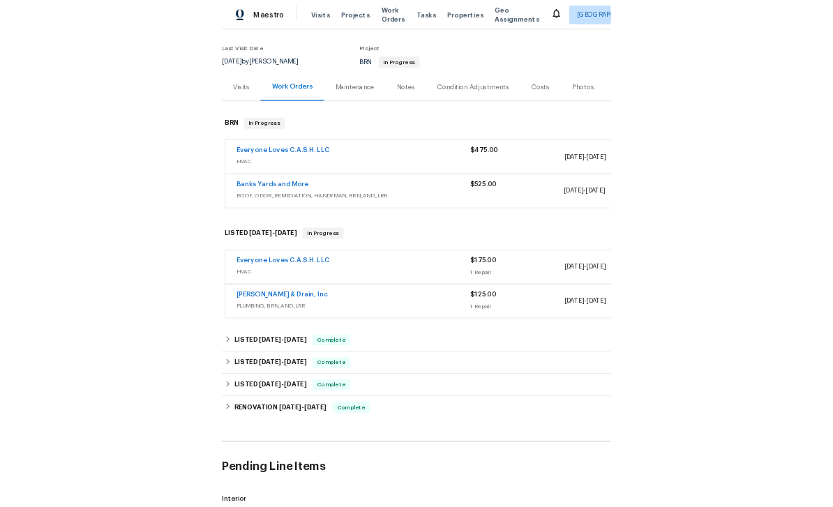
scroll to position [102, 0]
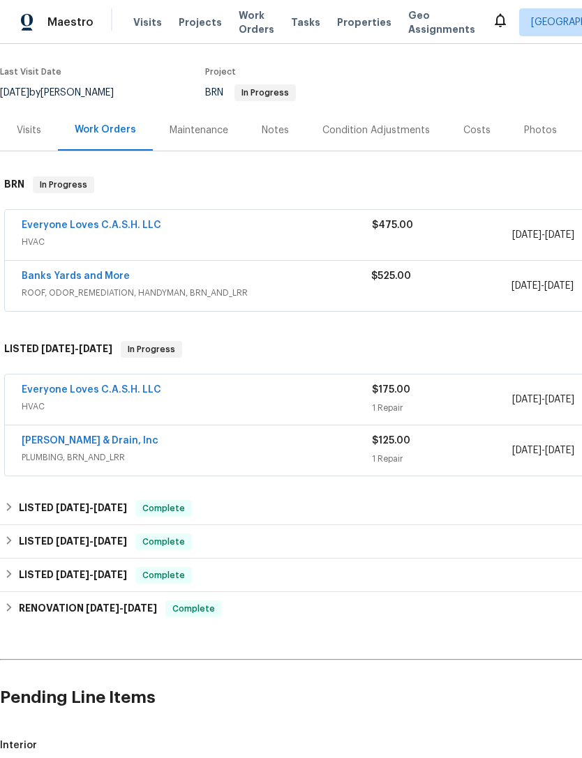
click at [59, 272] on link "Banks Yards and More" at bounding box center [76, 276] width 108 height 10
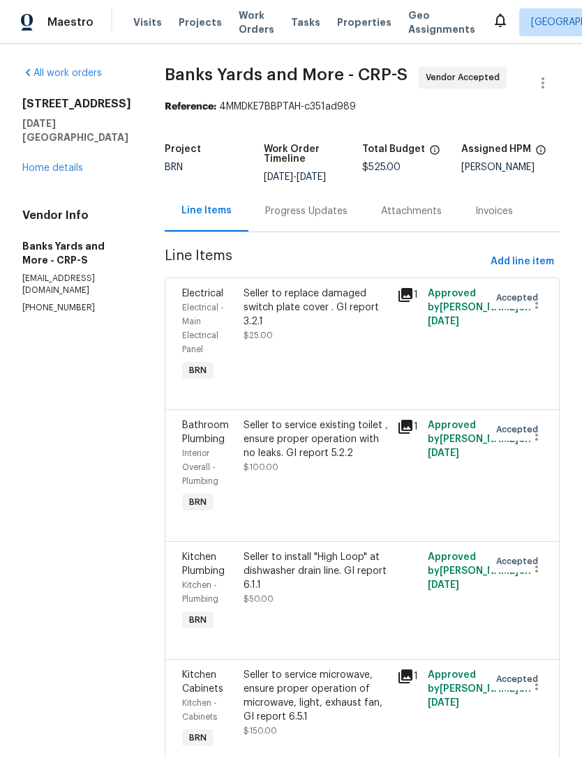
click at [412, 427] on icon at bounding box center [405, 426] width 17 height 17
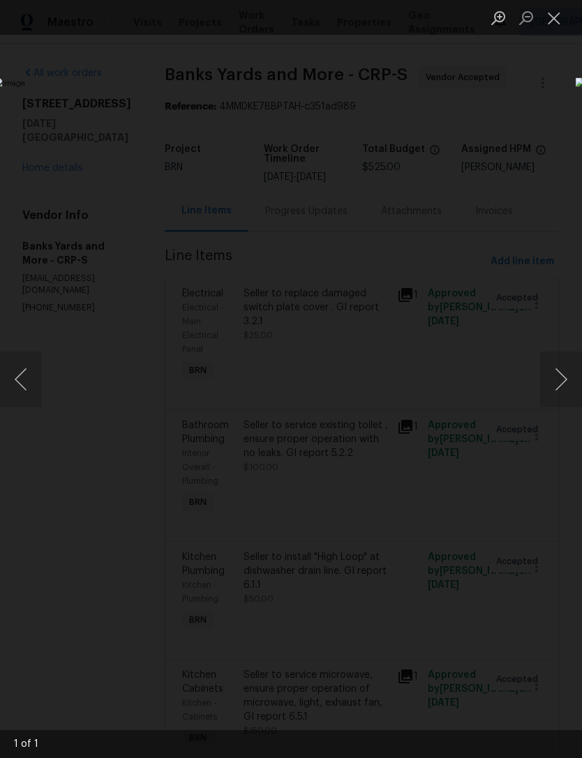
click at [563, 10] on button "Close lightbox" at bounding box center [554, 18] width 28 height 24
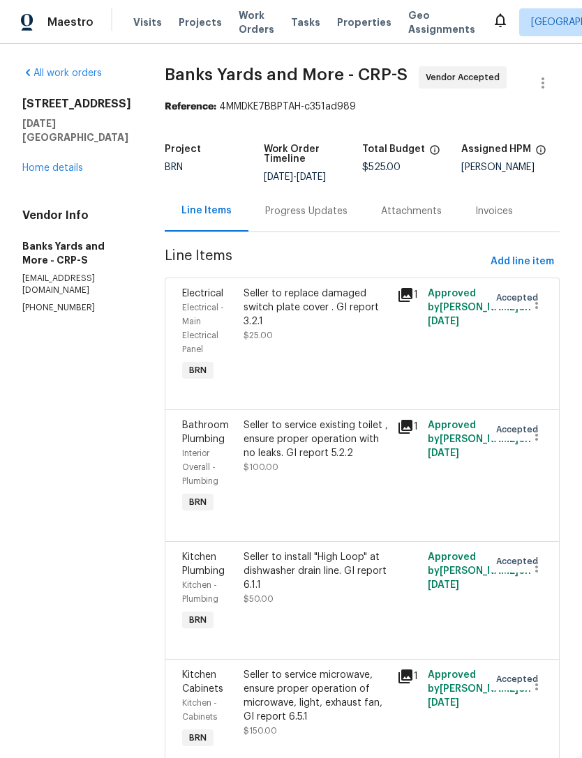
click at [331, 471] on div "Seller to service existing toilet , ensure proper operation with no leaks. GI r…" at bounding box center [315, 446] width 145 height 56
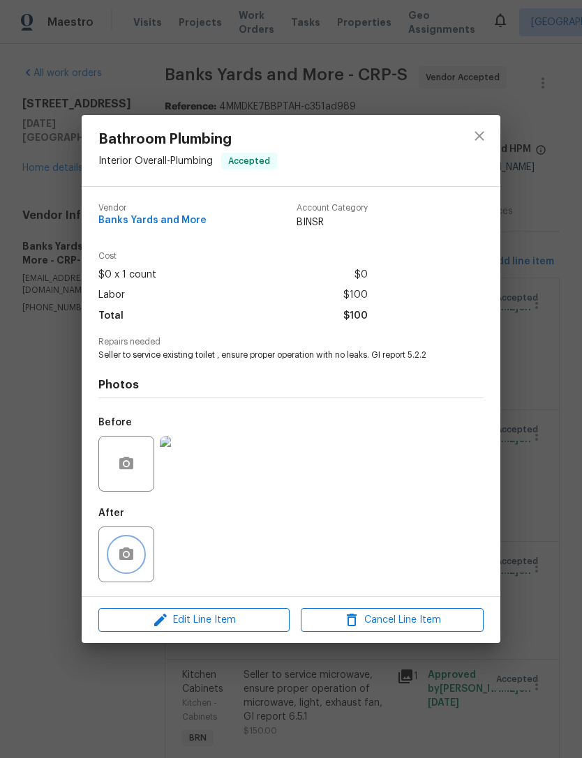
click at [135, 555] on button "button" at bounding box center [125, 554] width 33 height 33
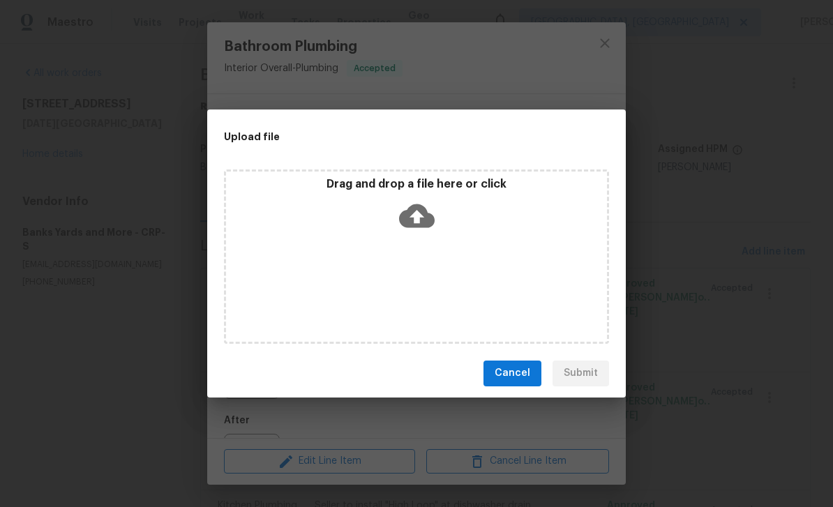
click at [196, 480] on div "Upload file Drag and drop a file here or click Cancel Submit" at bounding box center [416, 253] width 833 height 507
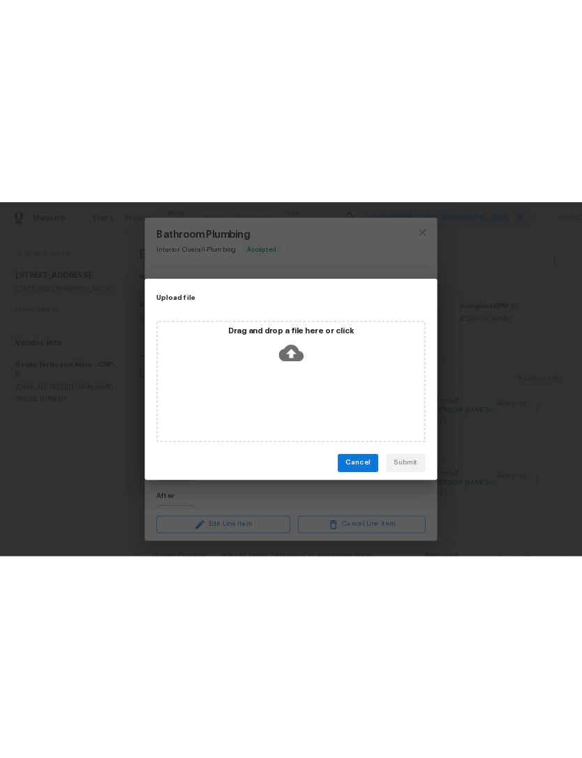
scroll to position [69, 0]
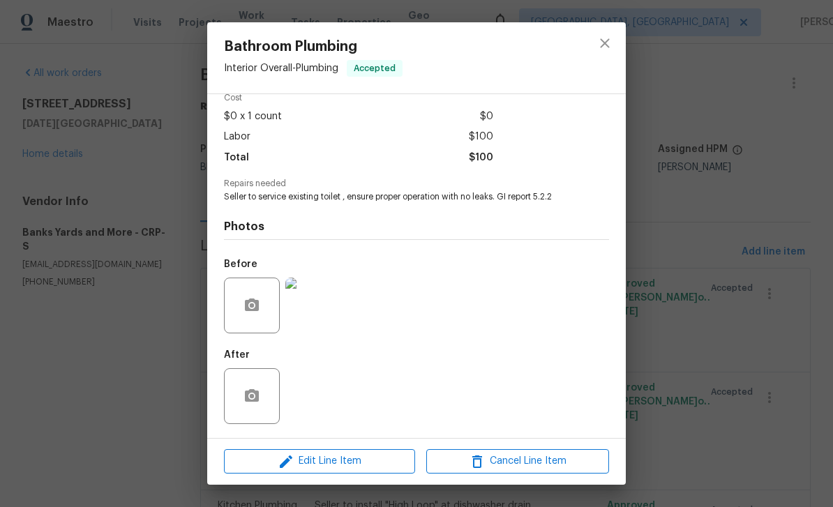
click at [200, 478] on div "Bathroom Plumbing Interior Overall - Plumbing Accepted Vendor Banks Yards and M…" at bounding box center [416, 253] width 833 height 507
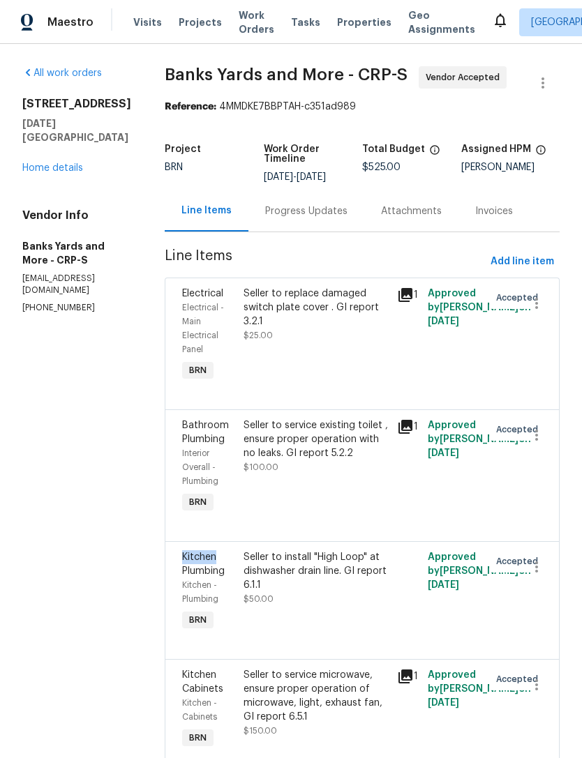
click at [109, 513] on section "All work orders 2105 Aquila St Corpus Christi, TX 78414 Home details Vendor Inf…" at bounding box center [76, 548] width 109 height 964
click at [327, 471] on div "Seller to service existing toilet , ensure proper operation with no leaks. GI r…" at bounding box center [315, 446] width 145 height 56
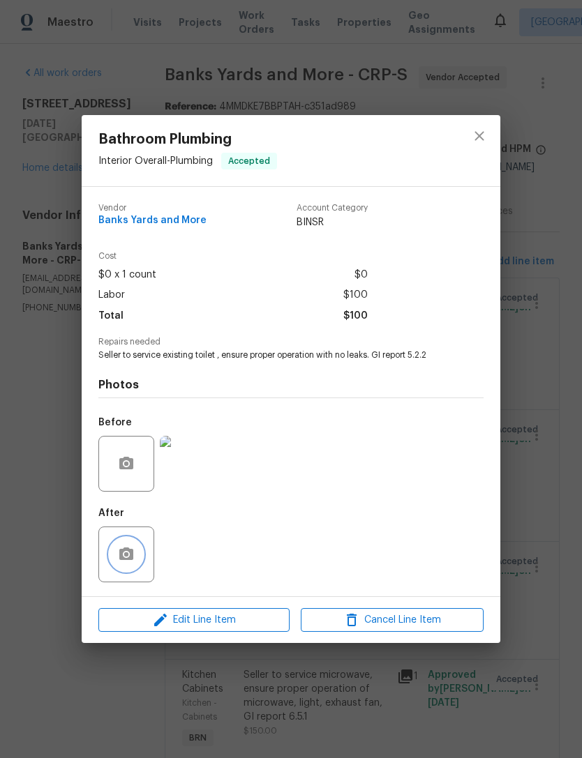
click at [135, 556] on button "button" at bounding box center [125, 554] width 33 height 33
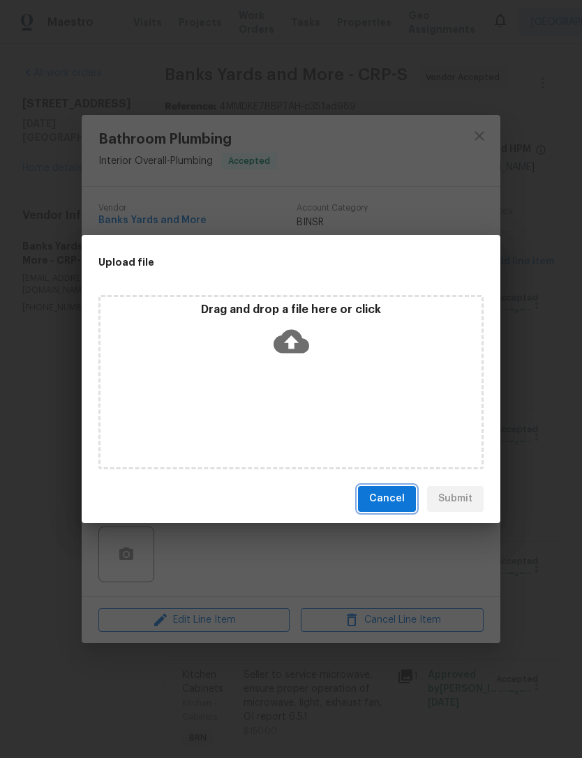
click at [391, 489] on button "Cancel" at bounding box center [387, 499] width 58 height 26
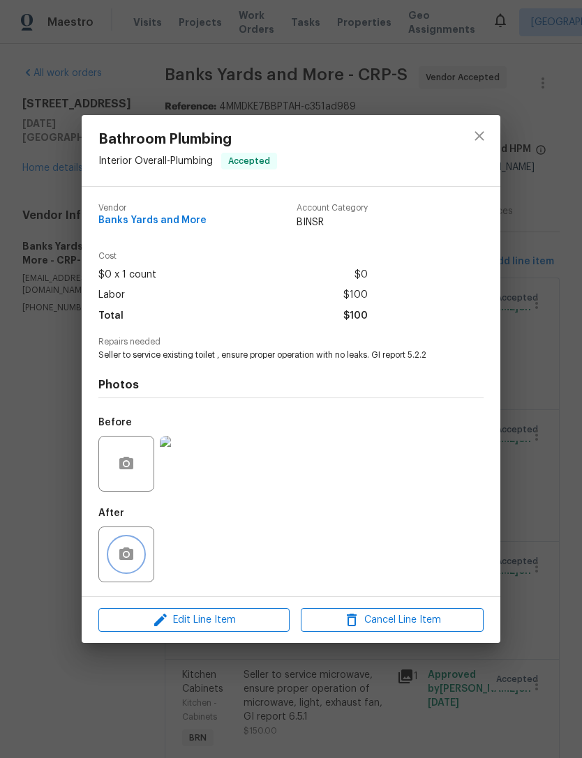
click at [131, 560] on icon "button" at bounding box center [126, 553] width 14 height 13
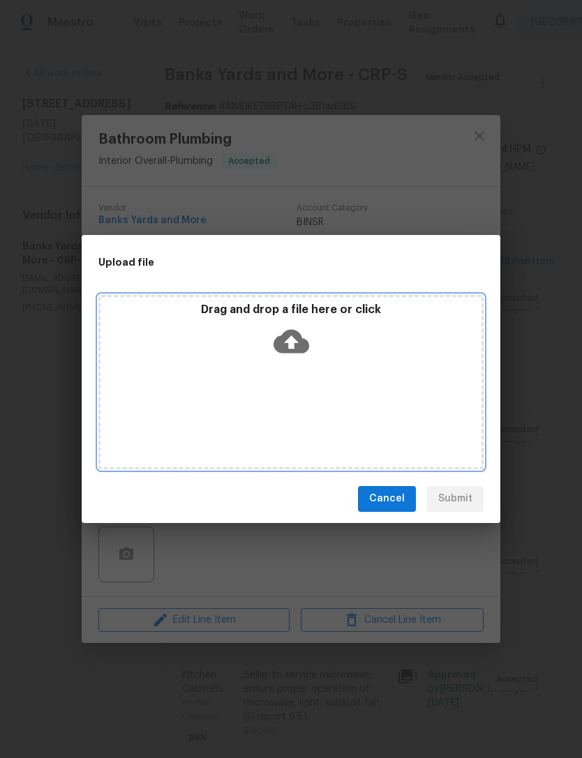
click at [289, 347] on icon at bounding box center [291, 342] width 36 height 36
